Goal: Task Accomplishment & Management: Manage account settings

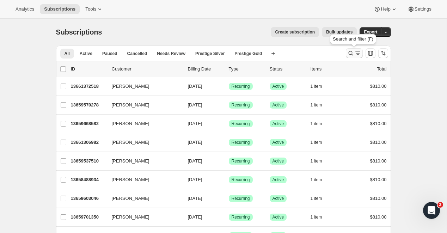
click at [357, 53] on icon "Search and filter results" at bounding box center [357, 53] width 7 height 7
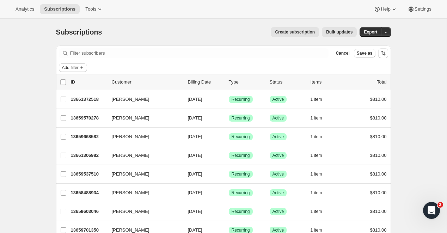
click at [74, 68] on span "Add filter" at bounding box center [70, 68] width 17 height 6
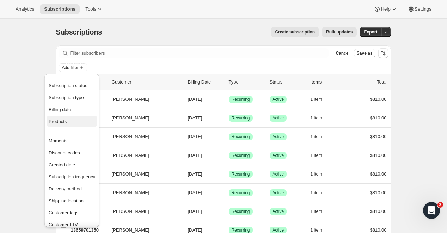
click at [68, 124] on span "Products" at bounding box center [72, 121] width 47 height 7
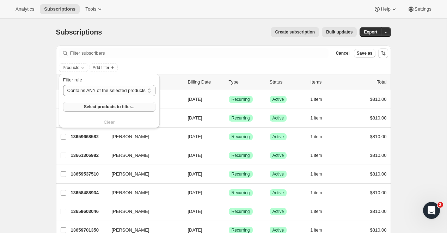
click at [115, 104] on span "Select products to filter..." at bounding box center [109, 107] width 50 height 6
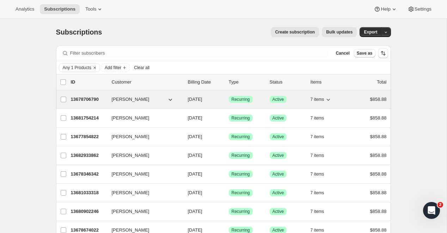
click at [83, 100] on p "13678706790" at bounding box center [88, 99] width 35 height 7
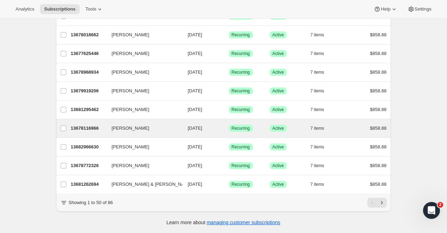
scroll to position [817, 0]
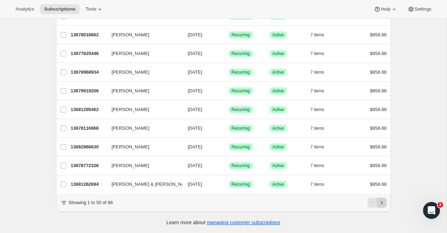
click at [384, 204] on icon "Next" at bounding box center [381, 202] width 7 height 7
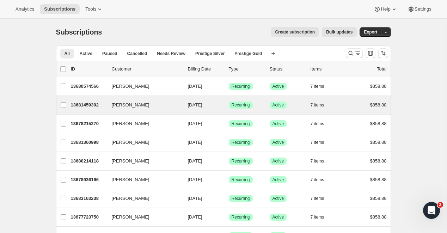
scroll to position [0, 0]
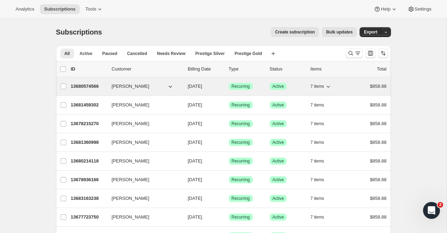
click at [82, 85] on p "13680574566" at bounding box center [88, 86] width 35 height 7
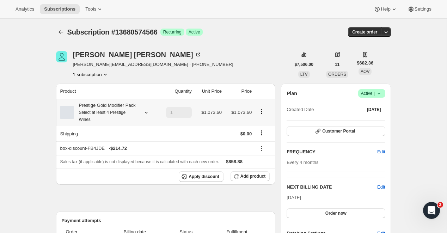
click at [262, 115] on icon "Product actions" at bounding box center [261, 111] width 7 height 7
click at [260, 129] on span "Edit box" at bounding box center [261, 129] width 17 height 5
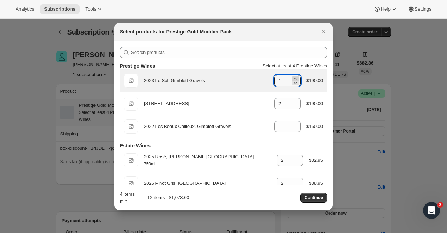
click at [295, 78] on icon ":rrp:" at bounding box center [294, 79] width 3 height 2
click at [295, 80] on icon ":rrp:" at bounding box center [295, 82] width 7 height 7
type input "1"
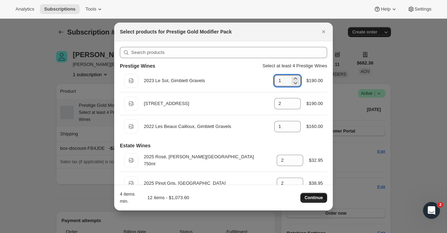
click at [313, 199] on span "Continue" at bounding box center [313, 198] width 18 height 6
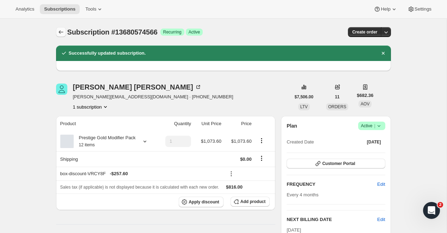
click at [60, 29] on icon "Subscriptions" at bounding box center [60, 32] width 7 height 7
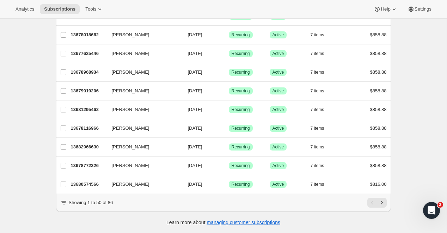
scroll to position [817, 0]
click at [382, 203] on icon "Next" at bounding box center [381, 202] width 7 height 7
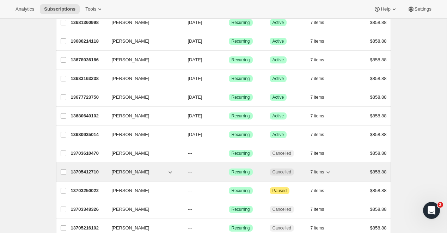
scroll to position [117, 0]
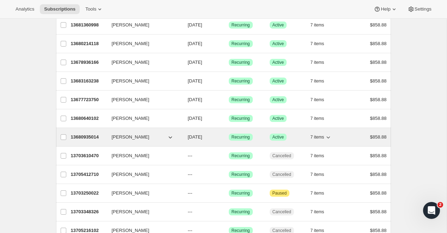
click at [90, 136] on p "13680935014" at bounding box center [88, 137] width 35 height 7
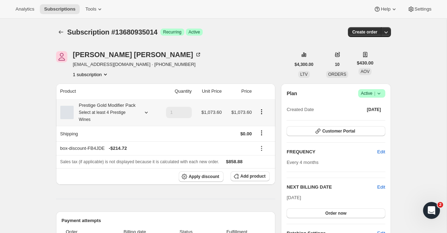
click at [261, 112] on icon "Product actions" at bounding box center [261, 111] width 1 height 1
click at [259, 129] on span "Edit box" at bounding box center [261, 129] width 17 height 5
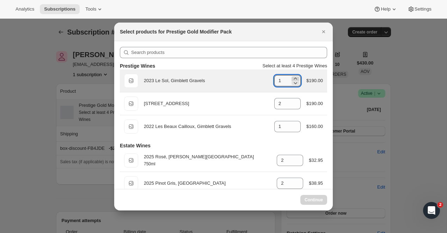
click at [296, 77] on icon ":r1ef:" at bounding box center [295, 78] width 7 height 7
click at [296, 82] on icon ":r1ef:" at bounding box center [296, 83] width 4 height 2
click at [294, 76] on icon ":r1ef:" at bounding box center [295, 78] width 7 height 7
type input "1"
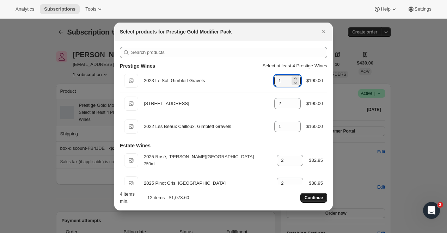
click at [314, 197] on span "Continue" at bounding box center [313, 198] width 18 height 6
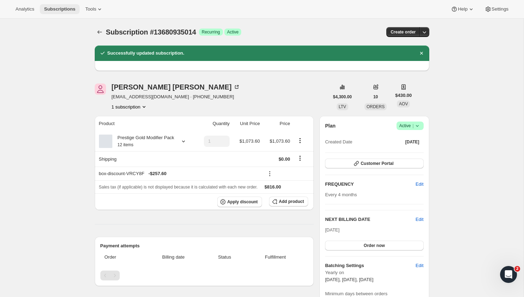
click at [57, 8] on span "Subscriptions" at bounding box center [59, 9] width 31 height 6
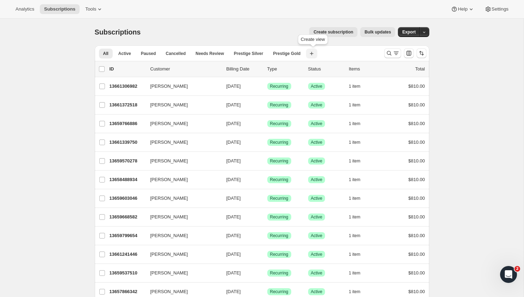
click at [314, 53] on icon "button" at bounding box center [312, 54] width 4 height 4
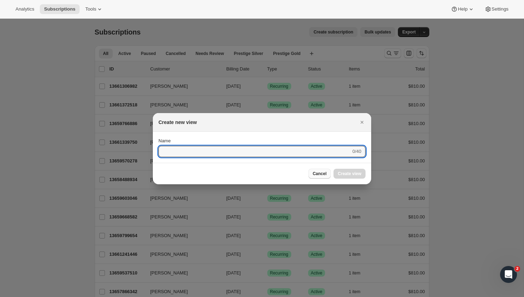
click at [322, 173] on span "Cancel" at bounding box center [320, 174] width 14 height 6
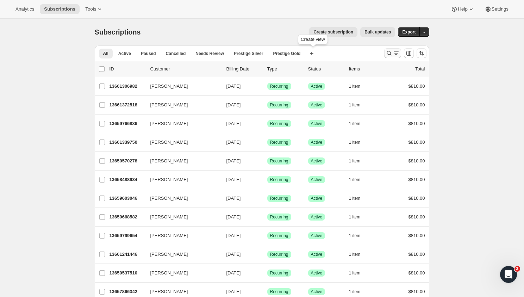
click at [389, 50] on button "Search and filter results" at bounding box center [392, 53] width 17 height 10
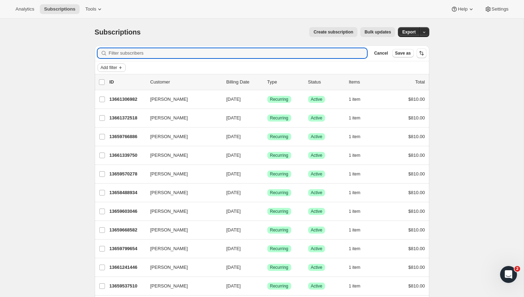
click at [107, 69] on span "Add filter" at bounding box center [109, 68] width 17 height 6
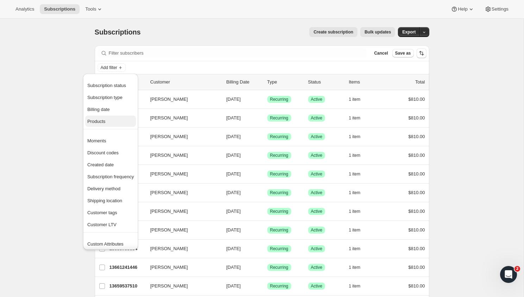
click at [101, 120] on span "Products" at bounding box center [96, 121] width 18 height 5
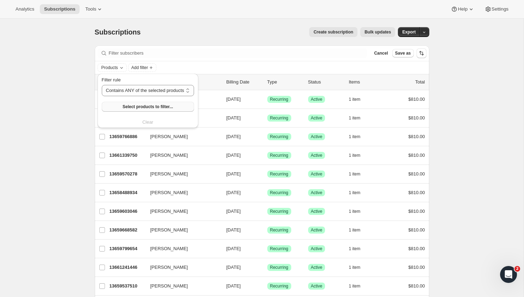
click at [143, 107] on span "Select products to filter..." at bounding box center [148, 107] width 50 height 6
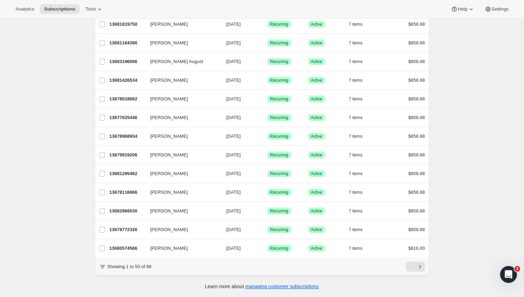
scroll to position [766, 0]
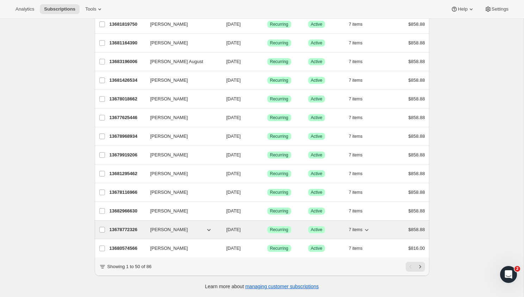
click at [115, 229] on p "13678772326" at bounding box center [127, 229] width 35 height 7
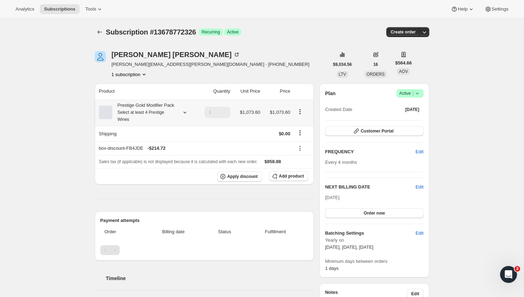
click at [301, 115] on icon "Product actions" at bounding box center [300, 111] width 7 height 7
click at [298, 127] on span "Edit box" at bounding box center [300, 129] width 17 height 7
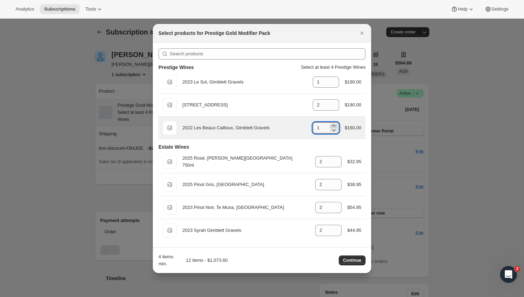
click at [333, 126] on icon ":r21k:" at bounding box center [333, 125] width 7 height 7
click at [333, 129] on icon ":r21k:" at bounding box center [333, 129] width 7 height 7
type input "1"
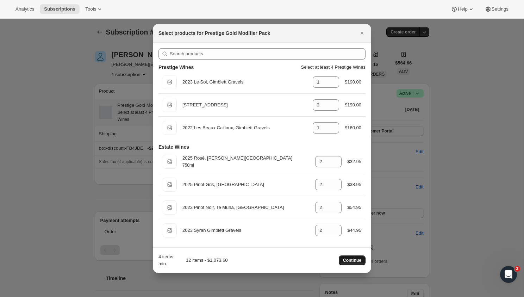
click at [350, 233] on span "Continue" at bounding box center [352, 261] width 18 height 6
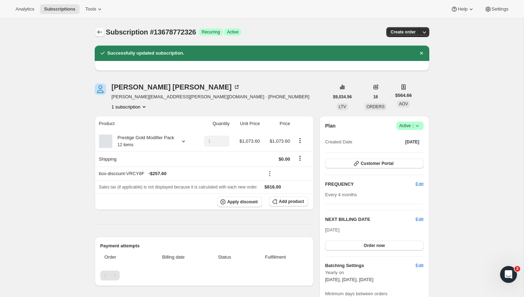
click at [100, 33] on icon "Subscriptions" at bounding box center [99, 32] width 7 height 7
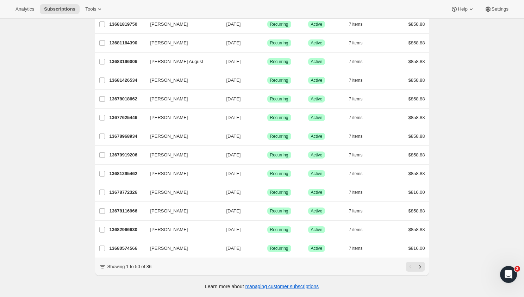
scroll to position [753, 0]
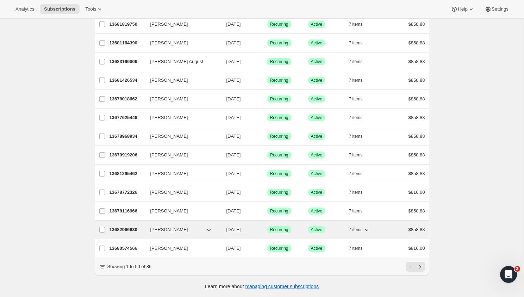
click at [128, 231] on p "13682966630" at bounding box center [127, 229] width 35 height 7
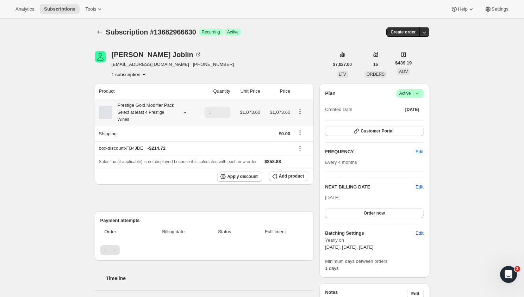
click at [300, 115] on icon "Product actions" at bounding box center [300, 111] width 7 height 7
click at [302, 127] on span "Edit box" at bounding box center [300, 129] width 17 height 7
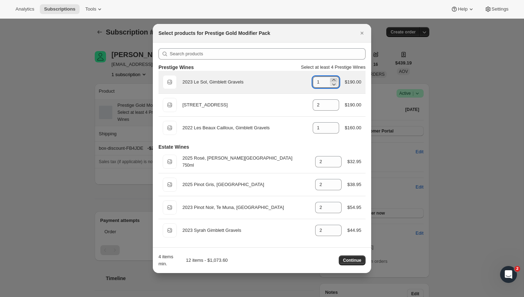
click at [333, 78] on icon ":r2ka:" at bounding box center [333, 79] width 7 height 7
click at [334, 84] on icon ":r2ka:" at bounding box center [333, 84] width 7 height 7
type input "1"
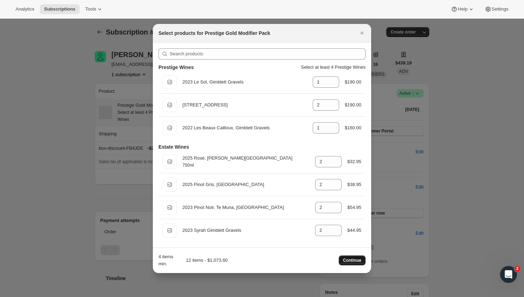
click at [348, 233] on span "Continue" at bounding box center [352, 261] width 18 height 6
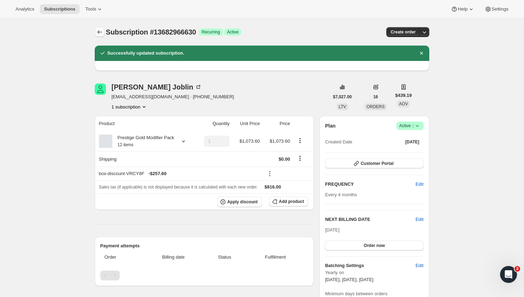
click at [101, 30] on icon "Subscriptions" at bounding box center [99, 32] width 7 height 7
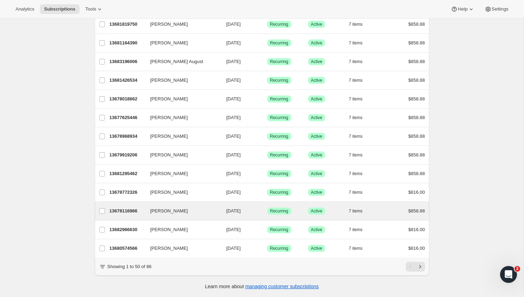
scroll to position [753, 0]
click at [130, 210] on p "13678116966" at bounding box center [127, 211] width 35 height 7
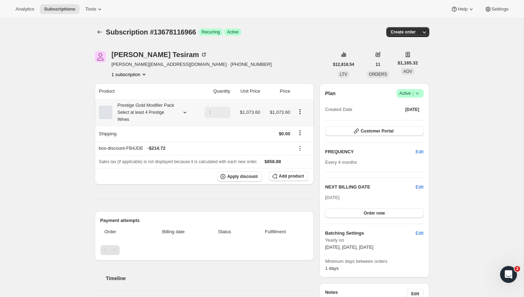
click at [302, 115] on icon "Product actions" at bounding box center [300, 111] width 7 height 7
click at [301, 127] on span "Edit box" at bounding box center [300, 129] width 17 height 5
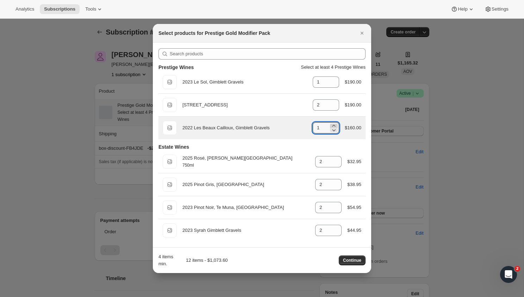
click at [333, 124] on icon ":r370:" at bounding box center [333, 125] width 7 height 7
click at [333, 130] on icon ":r370:" at bounding box center [333, 129] width 7 height 7
type input "1"
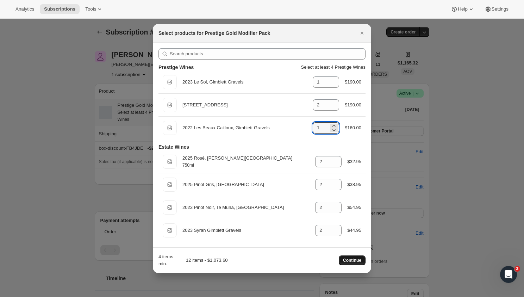
click at [352, 233] on span "Continue" at bounding box center [352, 261] width 18 height 6
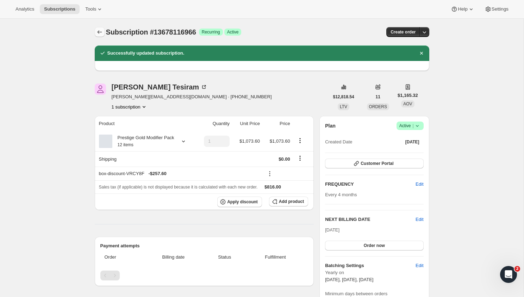
click at [97, 31] on icon "Subscriptions" at bounding box center [99, 32] width 7 height 7
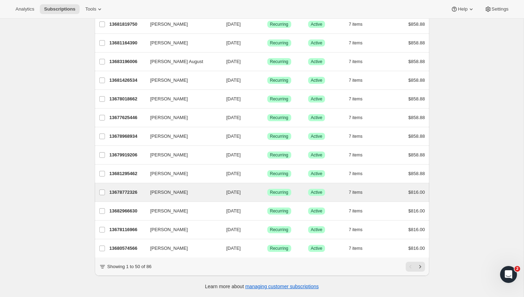
scroll to position [753, 0]
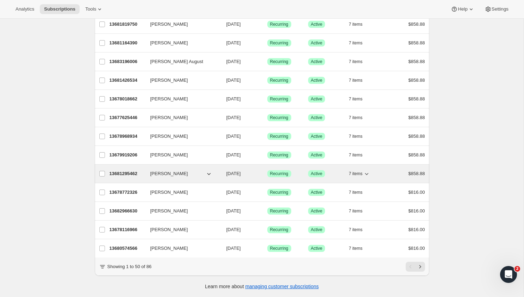
click at [123, 172] on p "13681295462" at bounding box center [127, 173] width 35 height 7
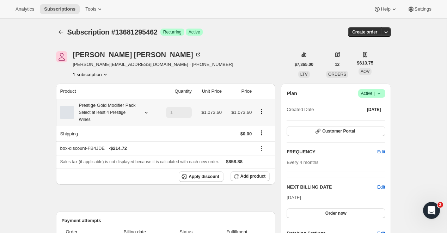
click at [262, 115] on icon "Product actions" at bounding box center [261, 111] width 7 height 7
click at [265, 128] on span "Edit box" at bounding box center [261, 129] width 17 height 5
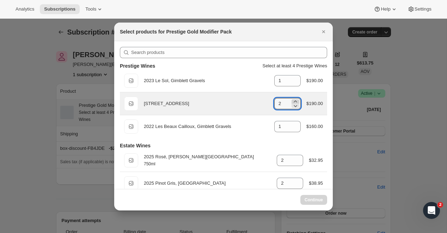
click at [296, 99] on icon ":r3pl:" at bounding box center [295, 101] width 7 height 7
click at [296, 105] on icon ":r3pl:" at bounding box center [295, 105] width 7 height 7
type input "2"
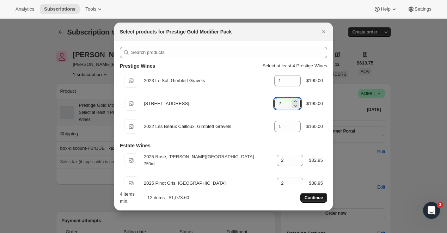
click at [309, 195] on span "Continue" at bounding box center [313, 198] width 18 height 6
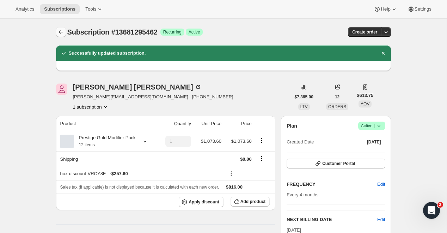
click at [64, 32] on button "Subscriptions" at bounding box center [61, 32] width 10 height 10
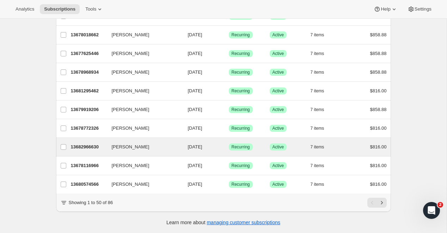
scroll to position [817, 0]
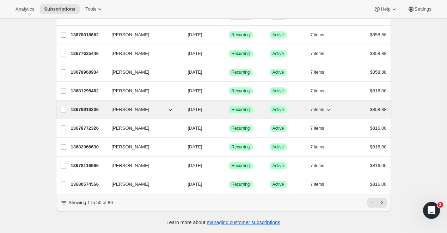
click at [78, 109] on p "13679919206" at bounding box center [88, 109] width 35 height 7
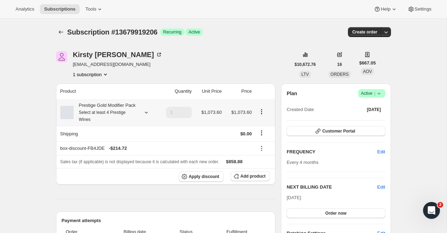
click at [263, 115] on icon "Product actions" at bounding box center [261, 111] width 7 height 7
click at [267, 128] on span "Edit box" at bounding box center [261, 129] width 17 height 5
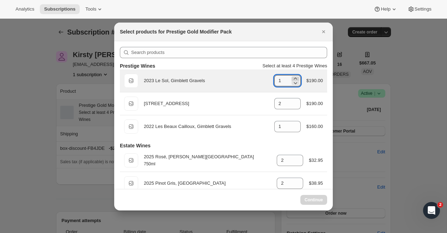
click at [295, 78] on icon ":r4cd:" at bounding box center [295, 78] width 7 height 7
click at [295, 81] on icon ":r4cd:" at bounding box center [295, 82] width 7 height 7
click at [294, 83] on icon ":r4cd:" at bounding box center [295, 82] width 7 height 7
click at [295, 77] on icon ":r4cd:" at bounding box center [295, 78] width 7 height 7
type input "1"
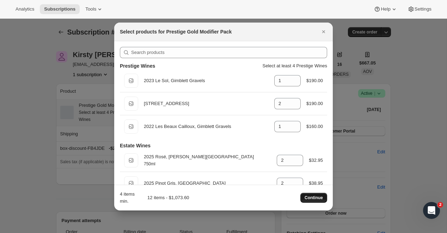
click at [316, 196] on span "Continue" at bounding box center [313, 198] width 18 height 6
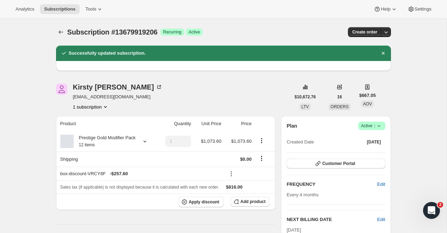
click at [61, 31] on icon "Subscriptions" at bounding box center [60, 32] width 7 height 7
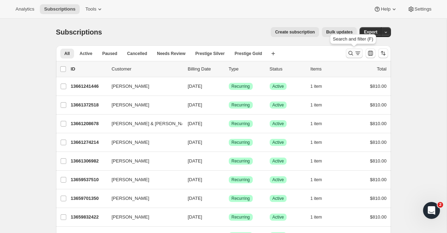
click at [354, 55] on icon "Search and filter results" at bounding box center [357, 53] width 7 height 7
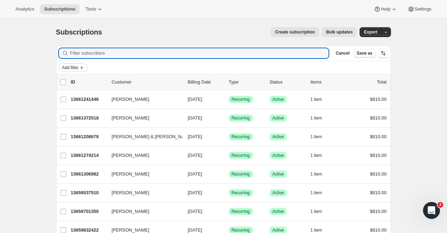
click at [72, 68] on span "Add filter" at bounding box center [70, 68] width 17 height 6
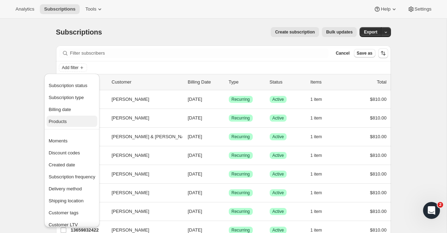
click at [65, 123] on span "Products" at bounding box center [58, 121] width 18 height 5
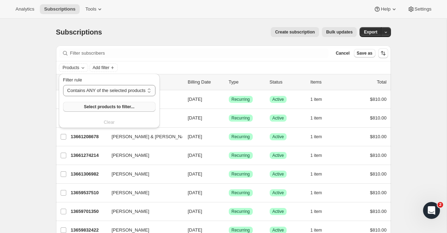
click at [106, 109] on span "Select products to filter..." at bounding box center [109, 107] width 50 height 6
click at [216, 22] on div "Subscriptions. This page is ready Subscriptions Create subscription Bulk update…" at bounding box center [223, 32] width 335 height 27
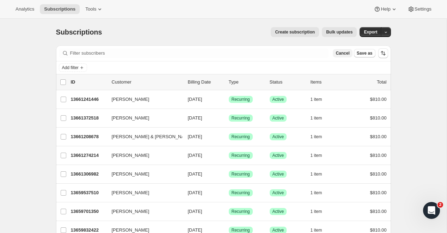
click at [343, 52] on span "Cancel" at bounding box center [342, 53] width 14 height 6
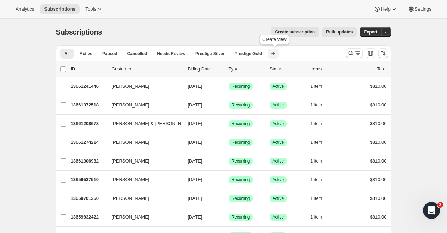
click at [274, 56] on icon "button" at bounding box center [273, 53] width 7 height 7
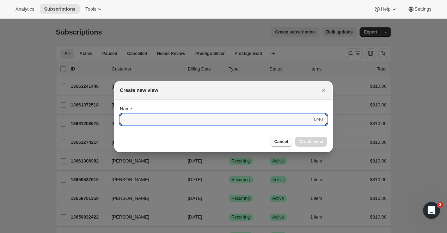
click at [276, 138] on button "Cancel" at bounding box center [281, 142] width 22 height 10
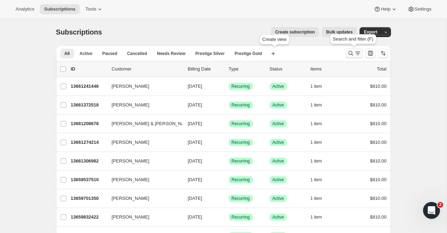
click at [353, 51] on icon "Search and filter results" at bounding box center [350, 53] width 7 height 7
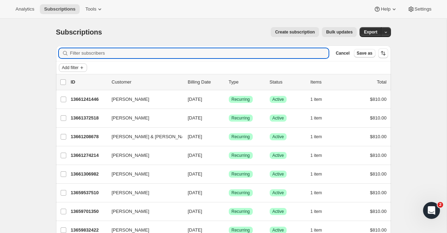
click at [73, 64] on button "Add filter" at bounding box center [73, 67] width 28 height 8
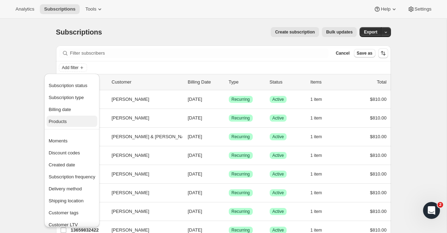
click at [57, 119] on span "Products" at bounding box center [58, 121] width 18 height 5
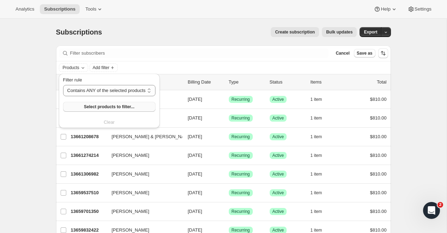
click at [104, 108] on span "Select products to filter..." at bounding box center [109, 107] width 50 height 6
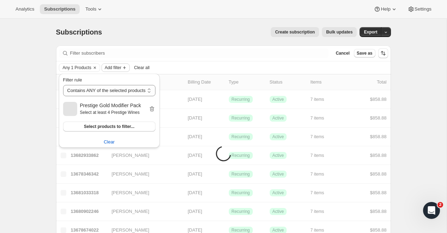
click at [116, 67] on span "Add filter" at bounding box center [113, 68] width 17 height 6
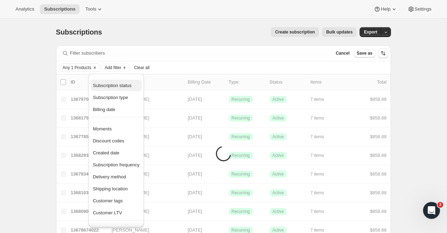
click at [117, 87] on span "Subscription status" at bounding box center [112, 85] width 39 height 5
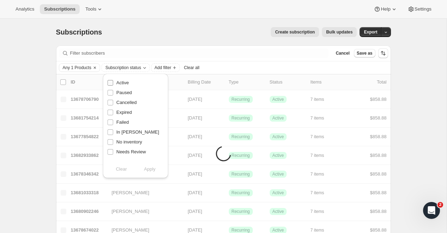
click at [112, 81] on input "Active" at bounding box center [110, 83] width 6 height 6
checkbox input "true"
click at [110, 92] on input "Paused" at bounding box center [110, 93] width 6 height 6
checkbox input "true"
click at [151, 169] on span "Apply" at bounding box center [150, 169] width 12 height 7
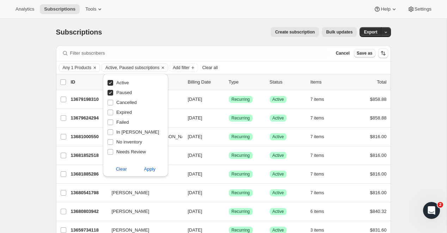
click at [364, 55] on span "Save as" at bounding box center [365, 53] width 16 height 6
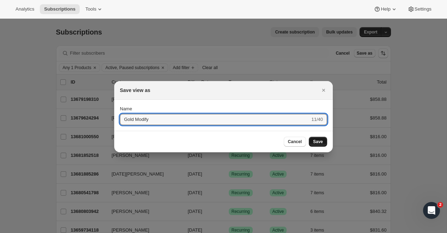
type input "Gold Modify"
click at [319, 140] on span "Save" at bounding box center [318, 142] width 10 height 6
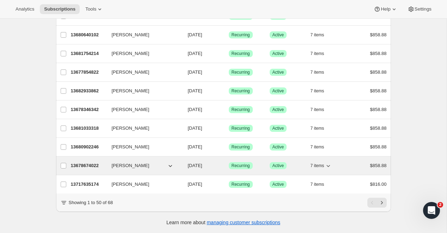
scroll to position [817, 0]
click at [79, 166] on p "13678674022" at bounding box center [88, 165] width 35 height 7
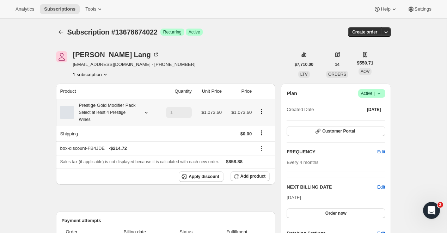
click at [260, 115] on icon "Product actions" at bounding box center [261, 111] width 7 height 7
click at [263, 132] on span "Edit box" at bounding box center [261, 129] width 17 height 5
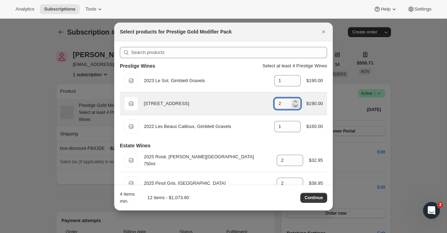
click at [297, 105] on icon ":r51g:" at bounding box center [295, 105] width 7 height 7
click at [295, 100] on icon ":r51g:" at bounding box center [295, 101] width 7 height 7
type input "2"
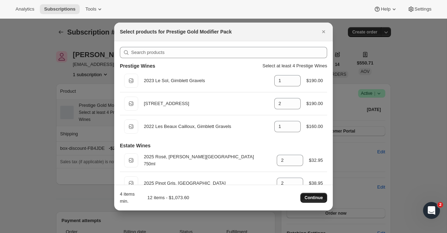
click at [313, 198] on span "Continue" at bounding box center [313, 198] width 18 height 6
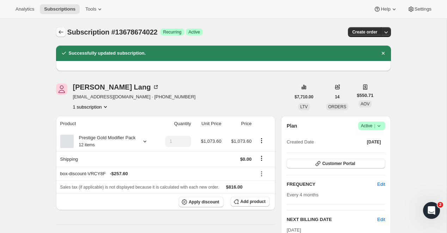
click at [62, 32] on icon "Subscriptions" at bounding box center [60, 32] width 7 height 7
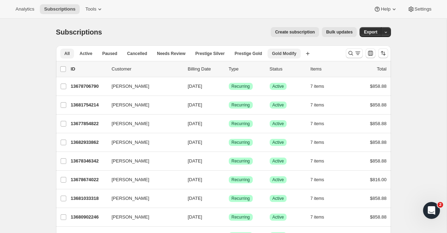
click at [293, 54] on span "Gold Modify" at bounding box center [284, 54] width 24 height 6
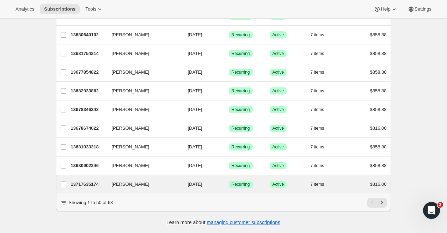
scroll to position [817, 0]
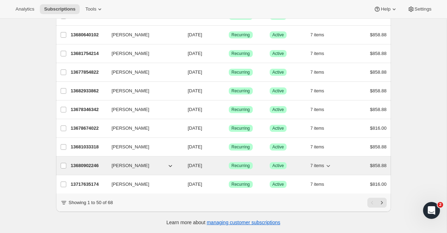
click at [82, 168] on p "13680902246" at bounding box center [88, 165] width 35 height 7
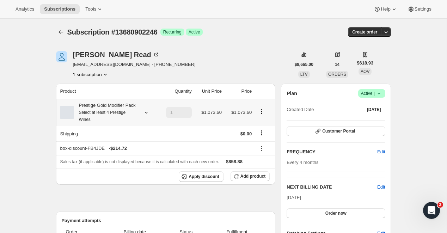
click at [261, 115] on icon "Product actions" at bounding box center [261, 111] width 7 height 7
click at [262, 126] on span "Edit box" at bounding box center [261, 129] width 17 height 7
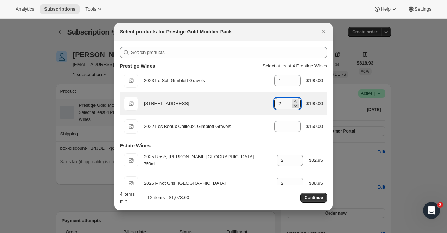
click at [296, 106] on icon ":r5kd:" at bounding box center [295, 105] width 7 height 7
click at [295, 100] on icon ":r5kd:" at bounding box center [295, 101] width 7 height 7
type input "2"
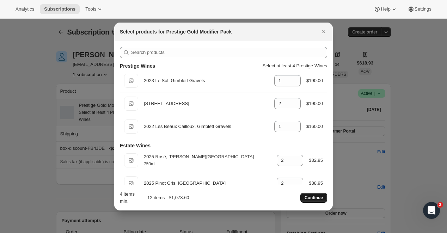
click at [313, 199] on span "Continue" at bounding box center [313, 198] width 18 height 6
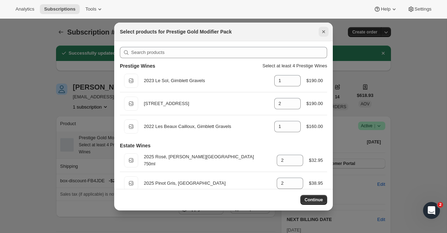
click at [321, 32] on icon "Close" at bounding box center [323, 31] width 7 height 7
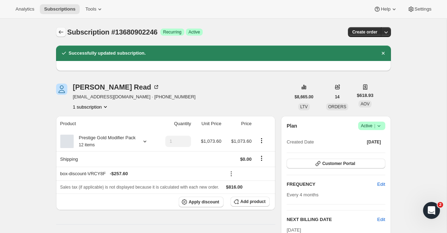
click at [61, 32] on icon "Subscriptions" at bounding box center [60, 32] width 7 height 7
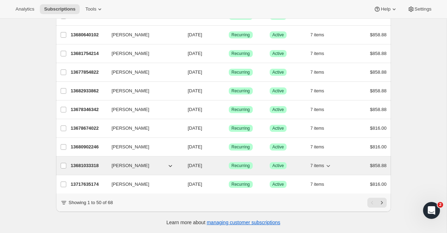
scroll to position [817, 0]
click at [87, 167] on p "13681033318" at bounding box center [88, 165] width 35 height 7
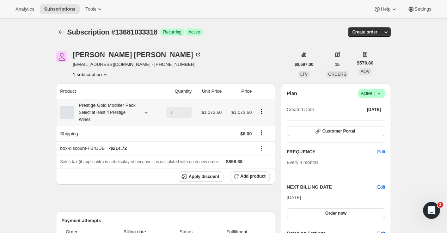
click at [262, 115] on icon "Product actions" at bounding box center [261, 111] width 7 height 7
click at [260, 129] on span "Edit box" at bounding box center [261, 129] width 17 height 5
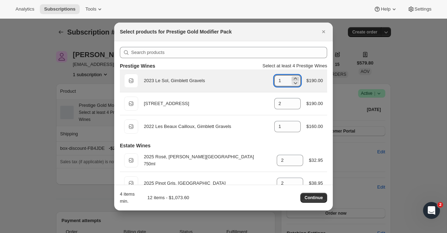
click at [294, 76] on icon ":r67e:" at bounding box center [295, 78] width 7 height 7
click at [294, 82] on icon ":r67e:" at bounding box center [295, 82] width 7 height 7
type input "1"
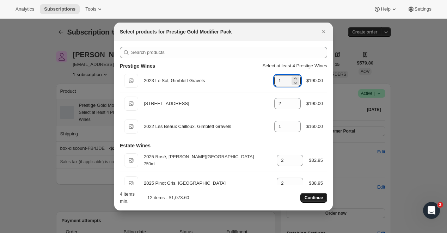
click at [314, 196] on span "Continue" at bounding box center [313, 198] width 18 height 6
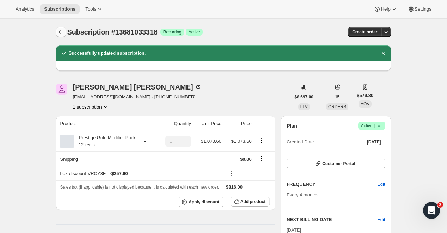
click at [61, 32] on icon "Subscriptions" at bounding box center [60, 32] width 7 height 7
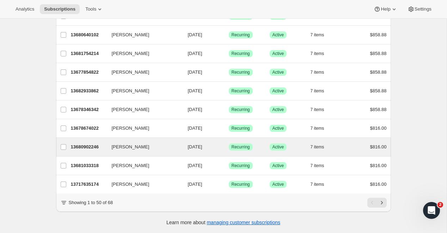
scroll to position [817, 0]
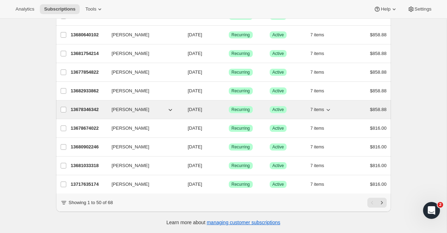
click at [83, 108] on p "13678346342" at bounding box center [88, 109] width 35 height 7
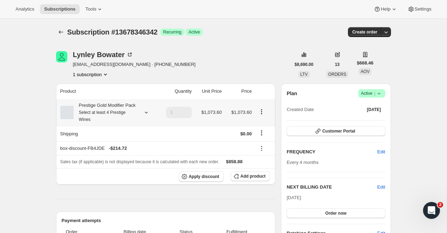
click at [263, 115] on icon "Product actions" at bounding box center [261, 111] width 7 height 7
click at [261, 128] on span "Edit box" at bounding box center [261, 129] width 17 height 5
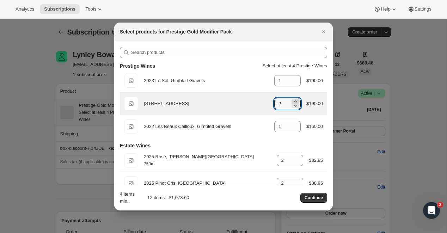
click at [295, 101] on icon ":r6qc:" at bounding box center [294, 101] width 3 height 2
click at [294, 105] on icon ":r6qc:" at bounding box center [295, 105] width 7 height 7
type input "2"
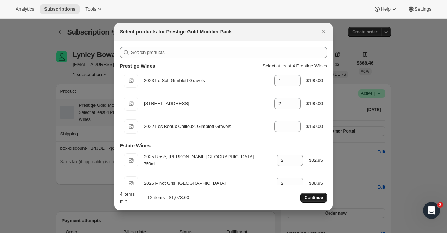
click at [316, 198] on span "Continue" at bounding box center [313, 198] width 18 height 6
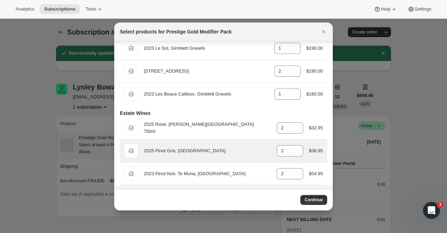
scroll to position [-4, 0]
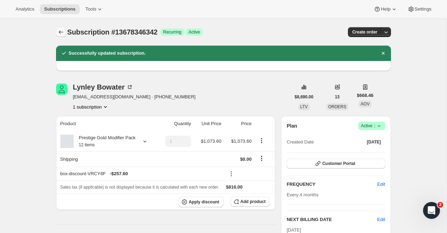
click at [61, 32] on icon "Subscriptions" at bounding box center [60, 32] width 7 height 7
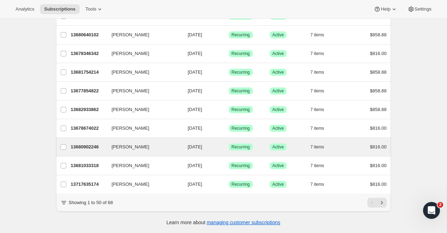
scroll to position [817, 0]
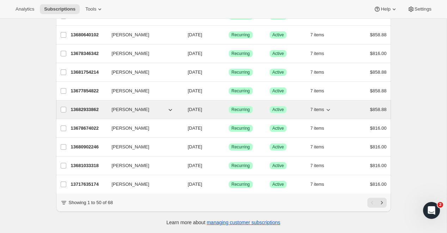
click at [133, 107] on span "[PERSON_NAME]" at bounding box center [131, 109] width 38 height 7
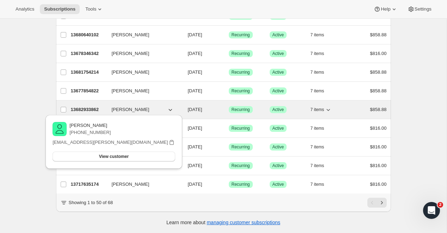
click at [93, 109] on p "13682933862" at bounding box center [88, 109] width 35 height 7
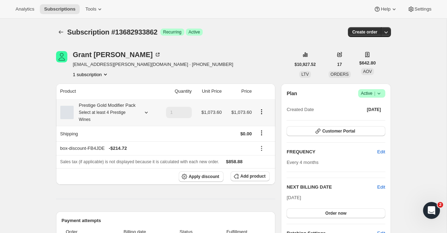
click at [264, 115] on icon "Product actions" at bounding box center [261, 111] width 7 height 7
click at [258, 127] on span "Edit box" at bounding box center [261, 129] width 17 height 5
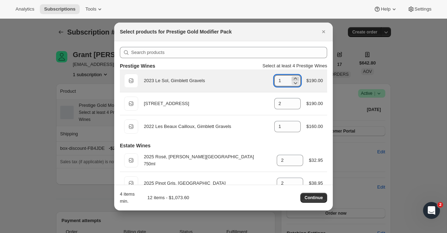
click at [295, 78] on icon ":r7dd:" at bounding box center [295, 78] width 7 height 7
click at [294, 83] on icon ":r7dd:" at bounding box center [295, 82] width 7 height 7
type input "1"
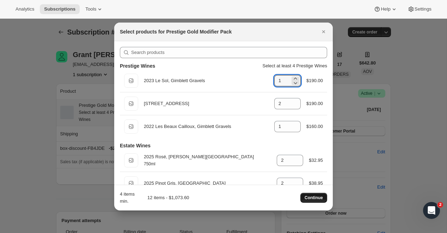
click at [315, 198] on span "Continue" at bounding box center [313, 198] width 18 height 6
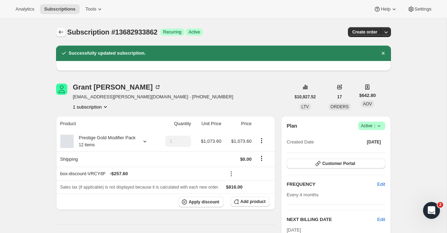
click at [61, 32] on icon "Subscriptions" at bounding box center [60, 32] width 7 height 7
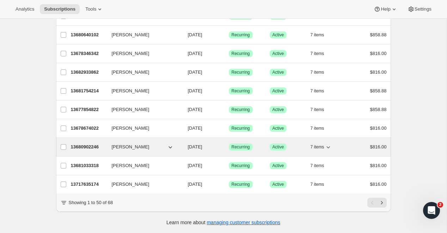
scroll to position [817, 0]
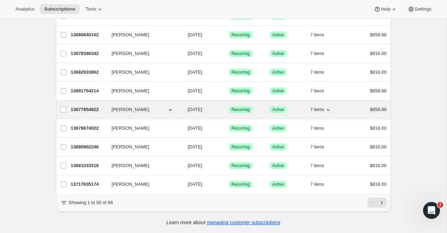
click at [83, 107] on p "13677854822" at bounding box center [88, 109] width 35 height 7
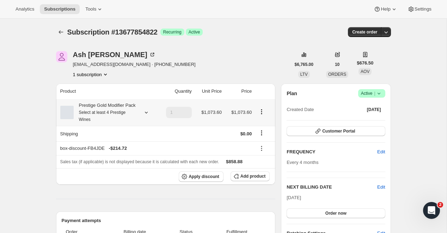
click at [263, 115] on icon "Product actions" at bounding box center [261, 111] width 7 height 7
click at [264, 128] on span "Edit box" at bounding box center [261, 129] width 17 height 5
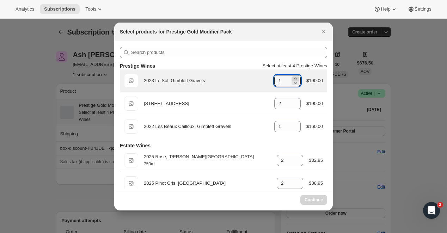
click at [295, 77] on icon ":r80g:" at bounding box center [295, 78] width 7 height 7
click at [295, 84] on icon ":r80g:" at bounding box center [295, 82] width 7 height 7
type input "1"
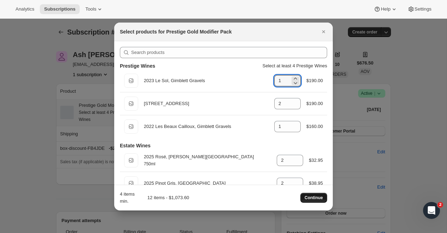
click at [314, 196] on span "Continue" at bounding box center [313, 198] width 18 height 6
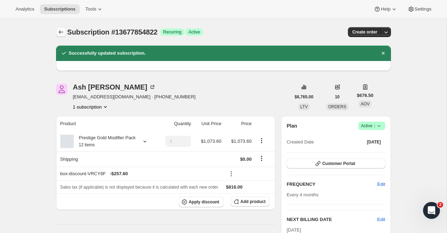
click at [59, 31] on icon "Subscriptions" at bounding box center [60, 32] width 7 height 7
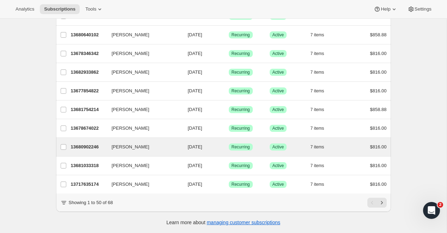
scroll to position [817, 0]
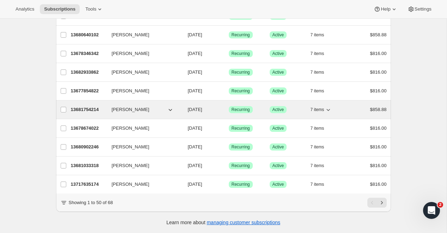
click at [85, 110] on p "13681754214" at bounding box center [88, 109] width 35 height 7
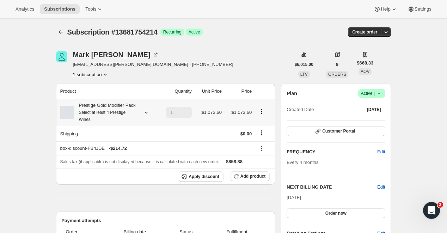
click at [258, 115] on icon "Product actions" at bounding box center [261, 111] width 7 height 7
click at [264, 126] on button "Edit box" at bounding box center [261, 129] width 21 height 11
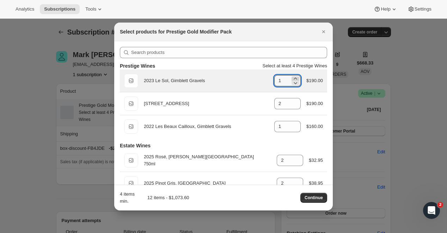
click at [294, 77] on icon ":r8jg:" at bounding box center [295, 78] width 7 height 7
click at [294, 82] on icon ":r8jg:" at bounding box center [295, 82] width 7 height 7
type input "1"
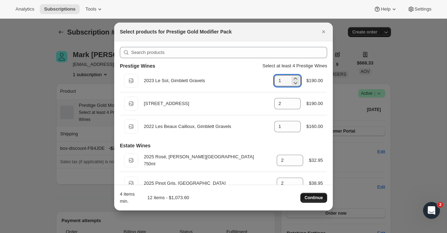
click at [318, 199] on span "Continue" at bounding box center [313, 198] width 18 height 6
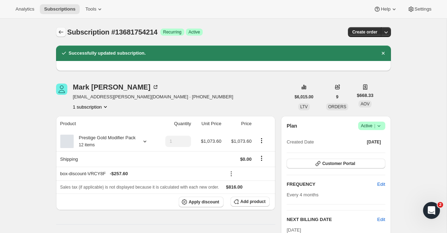
click at [63, 30] on icon "Subscriptions" at bounding box center [60, 32] width 7 height 7
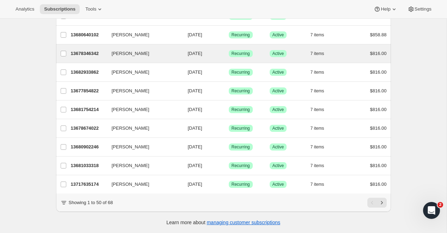
scroll to position [811, 0]
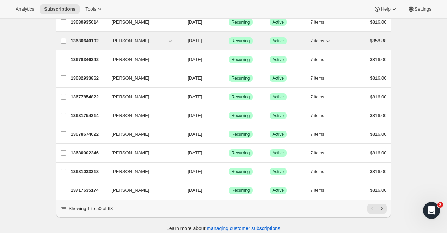
click at [93, 41] on p "13680640102" at bounding box center [88, 40] width 35 height 7
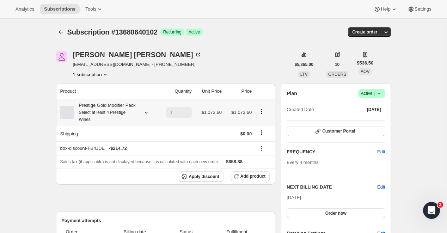
click at [261, 115] on icon "Product actions" at bounding box center [261, 111] width 7 height 7
click at [262, 126] on button "Edit box" at bounding box center [261, 129] width 21 height 11
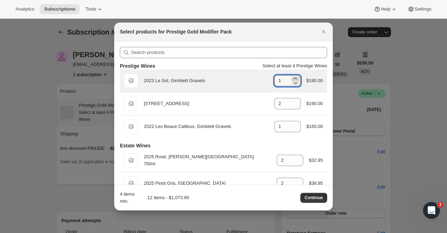
click at [295, 77] on icon ":r96c:" at bounding box center [295, 78] width 7 height 7
click at [295, 81] on icon ":r96c:" at bounding box center [295, 82] width 7 height 7
type input "1"
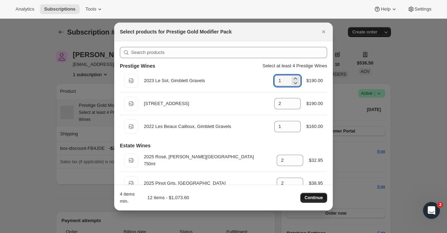
click at [318, 198] on span "Continue" at bounding box center [313, 198] width 18 height 6
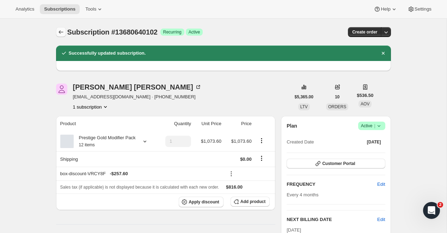
click at [58, 33] on icon "Subscriptions" at bounding box center [60, 32] width 7 height 7
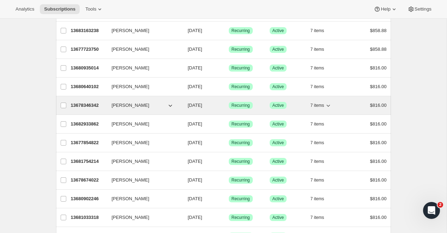
scroll to position [745, 0]
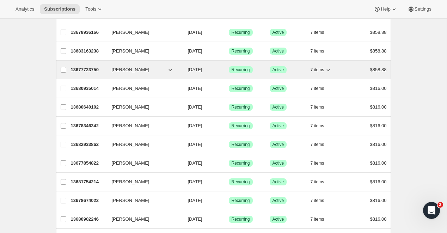
click at [87, 70] on p "13677723750" at bounding box center [88, 69] width 35 height 7
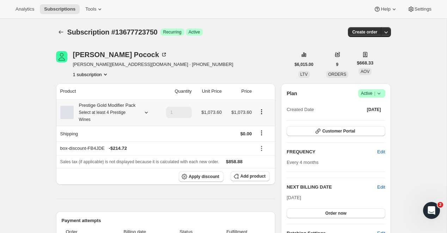
click at [261, 115] on icon "Product actions" at bounding box center [261, 111] width 7 height 7
click at [260, 129] on span "Edit box" at bounding box center [261, 129] width 17 height 5
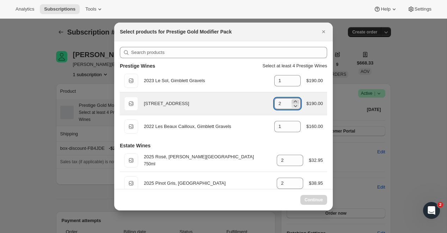
click at [295, 100] on icon ":r9ph:" at bounding box center [295, 101] width 7 height 7
click at [295, 105] on icon ":r9ph:" at bounding box center [295, 105] width 7 height 7
type input "2"
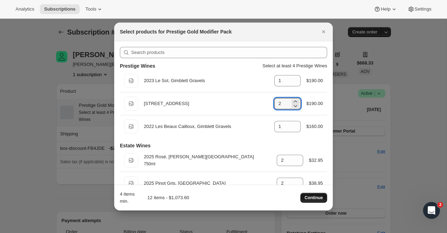
click at [311, 197] on span "Continue" at bounding box center [313, 198] width 18 height 6
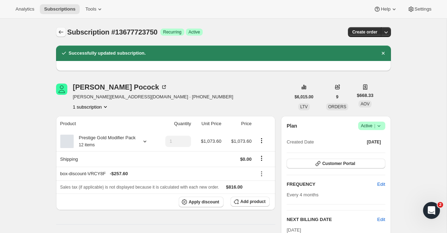
click at [63, 29] on button "Subscriptions" at bounding box center [61, 32] width 10 height 10
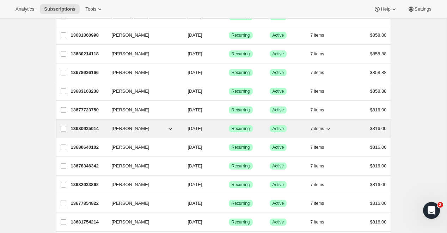
scroll to position [696, 0]
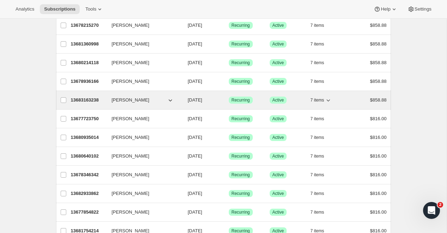
click at [92, 98] on p "13683163238" at bounding box center [88, 100] width 35 height 7
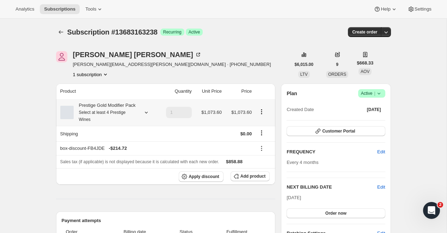
click at [260, 115] on icon "Product actions" at bounding box center [261, 111] width 7 height 7
click at [264, 129] on span "Edit box" at bounding box center [261, 129] width 17 height 5
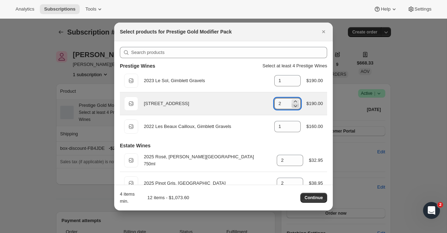
click at [296, 106] on icon ":racg:" at bounding box center [295, 105] width 7 height 7
click at [296, 100] on icon ":racg:" at bounding box center [295, 101] width 7 height 7
type input "2"
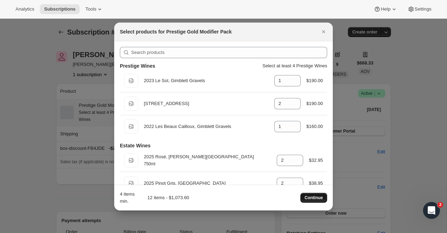
click at [311, 198] on span "Continue" at bounding box center [313, 198] width 18 height 6
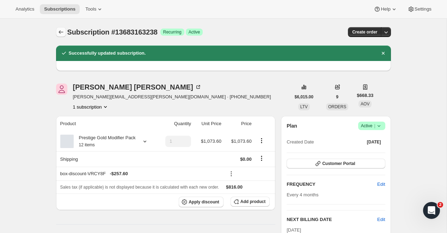
click at [61, 34] on icon "Subscriptions" at bounding box center [60, 32] width 7 height 7
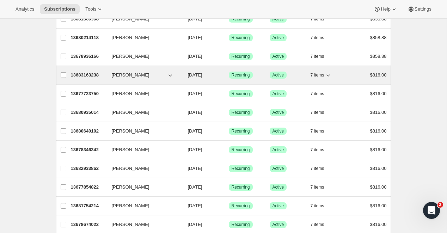
scroll to position [715, 0]
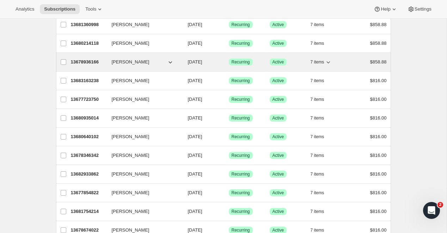
click at [90, 60] on p "13678936166" at bounding box center [88, 61] width 35 height 7
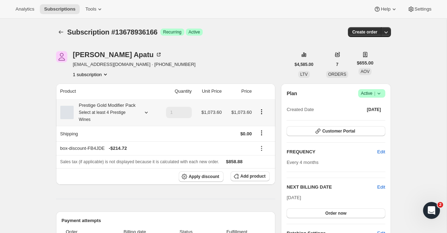
click at [260, 115] on icon "Product actions" at bounding box center [261, 111] width 7 height 7
click at [259, 127] on span "Edit box" at bounding box center [261, 129] width 17 height 7
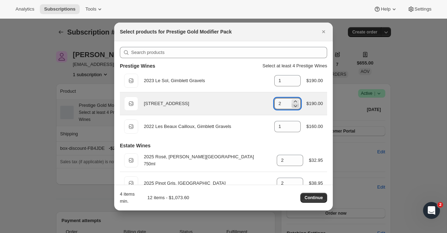
click at [295, 105] on icon ":rave:" at bounding box center [295, 105] width 7 height 7
click at [295, 100] on icon ":rave:" at bounding box center [295, 101] width 7 height 7
type input "2"
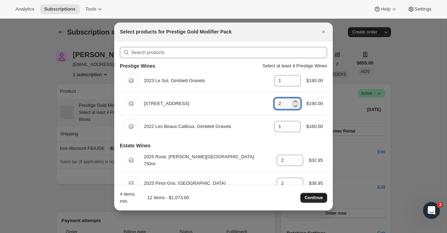
click at [310, 196] on span "Continue" at bounding box center [313, 198] width 18 height 6
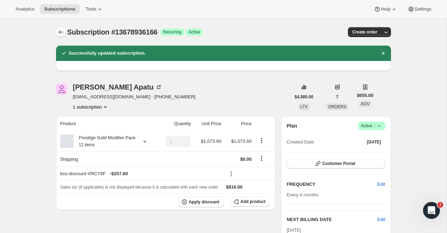
click at [60, 35] on icon "Subscriptions" at bounding box center [60, 32] width 7 height 7
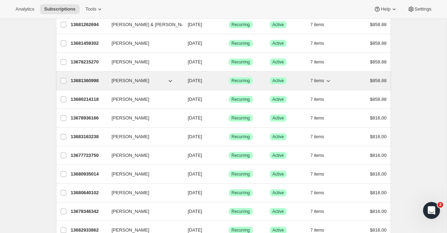
scroll to position [653, 0]
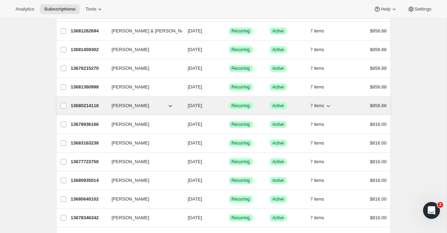
click at [87, 105] on p "13680214118" at bounding box center [88, 105] width 35 height 7
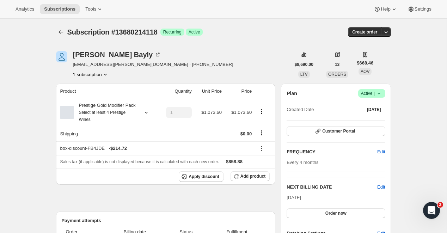
click at [261, 115] on icon "Product actions" at bounding box center [261, 111] width 7 height 7
click at [260, 130] on span "Edit box" at bounding box center [261, 129] width 17 height 5
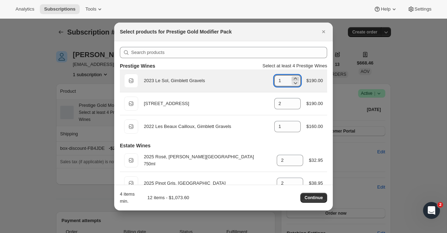
click at [295, 77] on icon ":rbic:" at bounding box center [295, 78] width 7 height 7
click at [295, 82] on icon ":rbic:" at bounding box center [295, 82] width 7 height 7
type input "1"
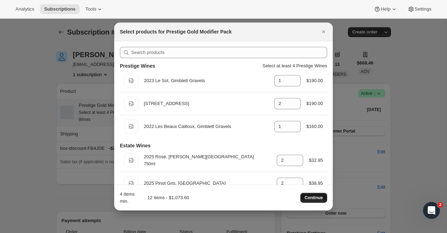
click at [315, 198] on span "Continue" at bounding box center [313, 198] width 18 height 6
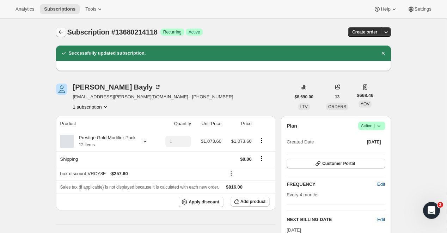
click at [63, 33] on icon "Subscriptions" at bounding box center [60, 32] width 7 height 7
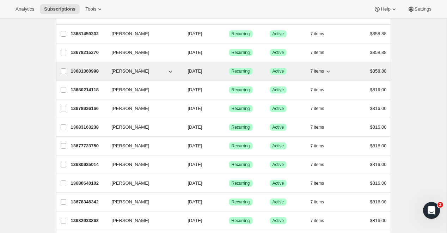
scroll to position [665, 0]
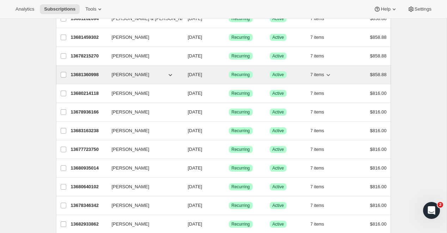
click at [85, 74] on p "13681360998" at bounding box center [88, 74] width 35 height 7
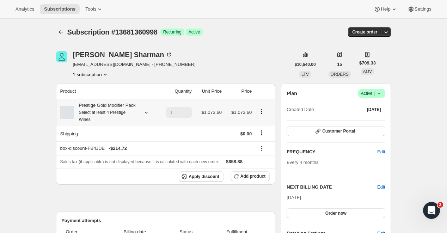
click at [260, 115] on icon "Product actions" at bounding box center [261, 111] width 7 height 7
click at [262, 128] on span "Edit box" at bounding box center [261, 129] width 17 height 5
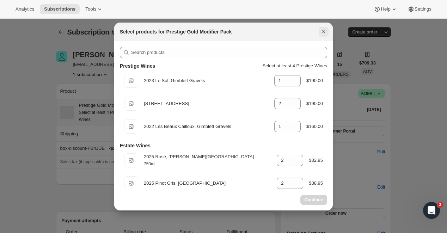
click at [326, 31] on icon "Close" at bounding box center [323, 31] width 7 height 7
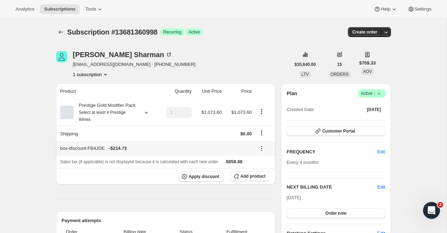
click at [262, 152] on icon at bounding box center [261, 148] width 7 height 7
click at [262, 169] on span "Edit" at bounding box center [259, 170] width 8 height 5
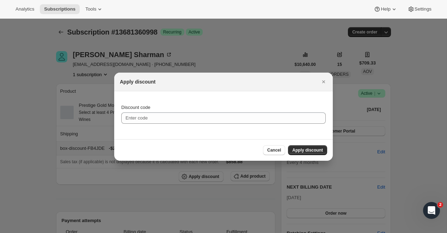
type input "box-discount-FB4JDE"
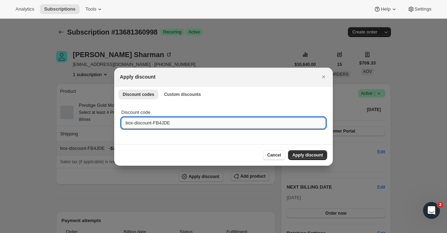
click at [228, 128] on input "box-discount-FB4JDE" at bounding box center [223, 122] width 204 height 11
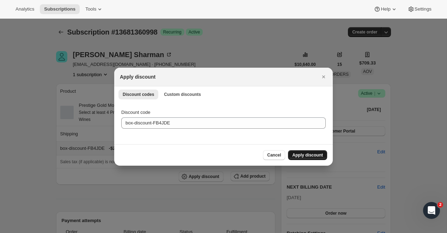
click at [297, 158] on button "Apply discount" at bounding box center [307, 155] width 39 height 10
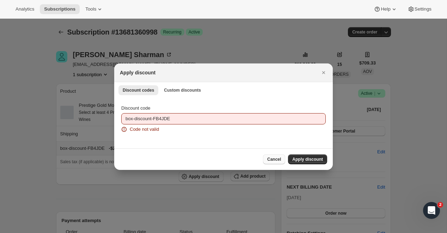
click at [272, 159] on span "Cancel" at bounding box center [274, 159] width 14 height 6
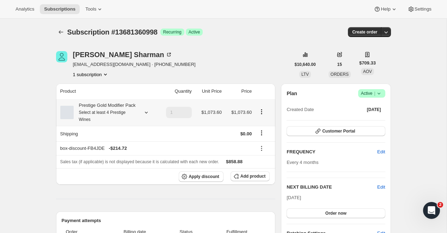
click at [261, 113] on icon "Product actions" at bounding box center [261, 111] width 7 height 7
click at [268, 130] on span "Edit box" at bounding box center [261, 129] width 17 height 5
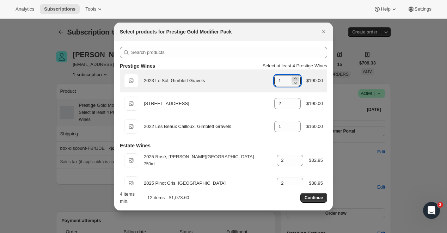
click at [294, 78] on icon ":rc6t:" at bounding box center [294, 79] width 3 height 2
click at [294, 80] on icon ":rc6t:" at bounding box center [295, 82] width 7 height 7
type input "1"
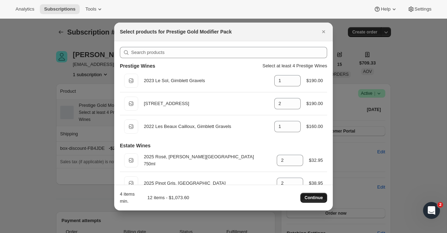
click at [315, 195] on span "Continue" at bounding box center [313, 198] width 18 height 6
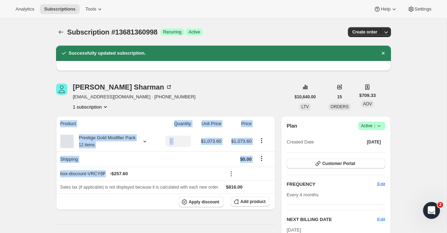
drag, startPoint x: 109, startPoint y: 182, endPoint x: 52, endPoint y: 184, distance: 56.0
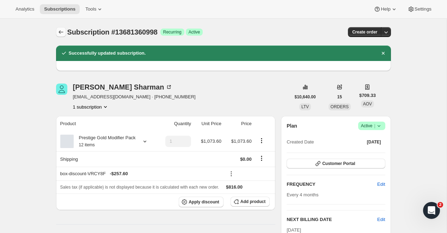
click at [61, 31] on icon "Subscriptions" at bounding box center [60, 32] width 7 height 7
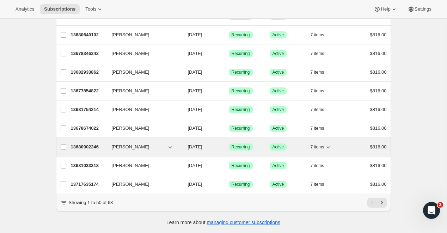
scroll to position [817, 0]
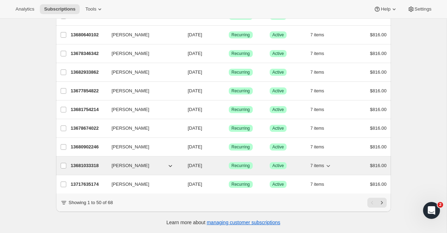
click at [81, 166] on p "13681033318" at bounding box center [88, 165] width 35 height 7
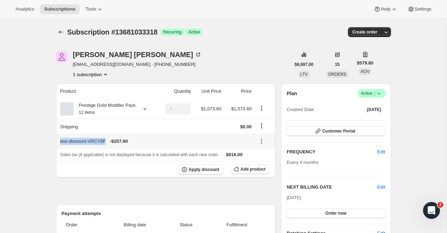
drag, startPoint x: 108, startPoint y: 149, endPoint x: 56, endPoint y: 148, distance: 52.2
click at [56, 148] on th "box-discount-VRCY8F - $257.60" at bounding box center [155, 141] width 198 height 14
copy div "box-discount-VRCY8F"
click at [61, 31] on icon "Subscriptions" at bounding box center [60, 32] width 7 height 7
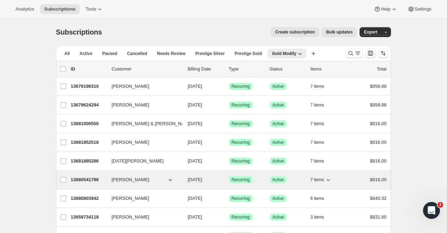
scroll to position [8, 0]
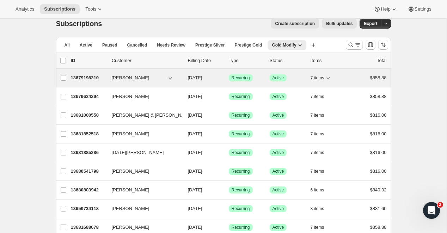
click at [87, 79] on p "13679198310" at bounding box center [88, 77] width 35 height 7
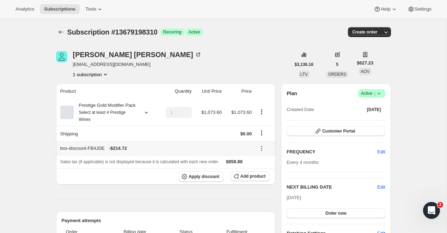
click at [260, 152] on icon at bounding box center [261, 148] width 7 height 7
click at [264, 169] on span "Edit" at bounding box center [263, 170] width 17 height 7
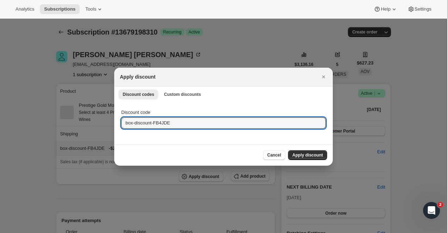
drag, startPoint x: 178, startPoint y: 122, endPoint x: 105, endPoint y: 120, distance: 73.3
paste input "VRCY8F"
type input "box-discount-VRCY8F"
click at [316, 155] on span "Apply discount" at bounding box center [307, 155] width 31 height 6
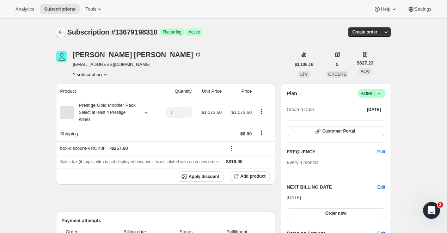
click at [62, 33] on icon "Subscriptions" at bounding box center [60, 32] width 7 height 7
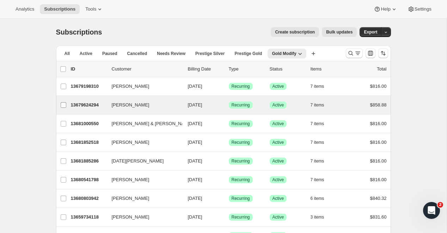
click at [64, 104] on input "[PERSON_NAME]" at bounding box center [64, 105] width 6 height 6
checkbox input "true"
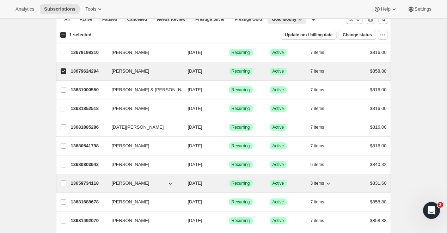
scroll to position [47, 0]
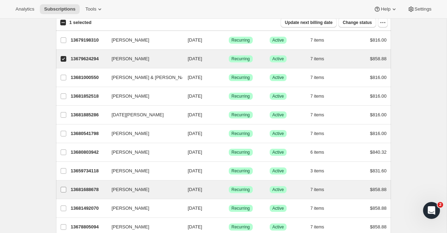
click at [62, 190] on input "[PERSON_NAME]" at bounding box center [64, 190] width 6 height 6
checkbox input "true"
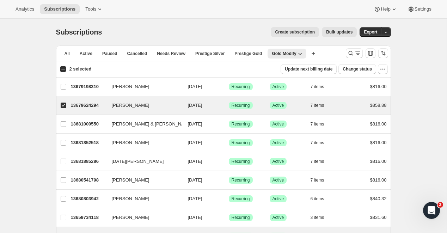
scroll to position [0, 0]
click at [342, 34] on span "Bulk updates" at bounding box center [339, 32] width 26 height 6
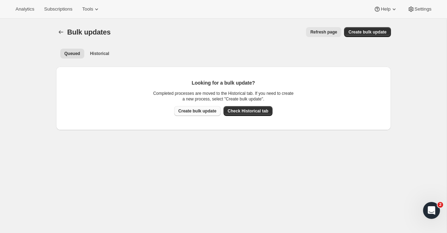
click at [202, 112] on span "Create bulk update" at bounding box center [197, 111] width 38 height 6
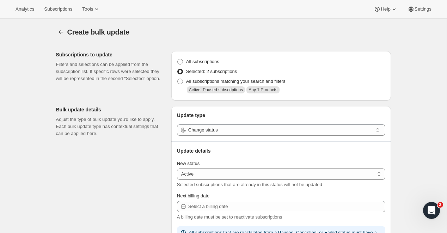
select select "11"
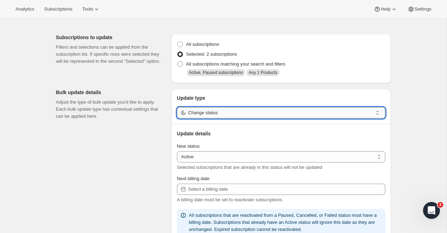
click at [206, 115] on input "Change status" at bounding box center [280, 112] width 184 height 11
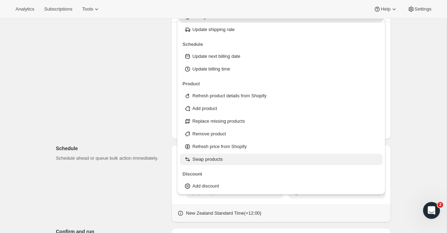
scroll to position [23, 0]
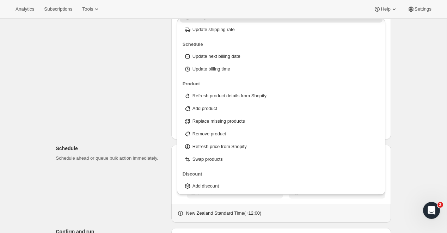
click at [128, 125] on div "Subscriptions to update Filters and selections can be applied from the subscrip…" at bounding box center [220, 149] width 340 height 446
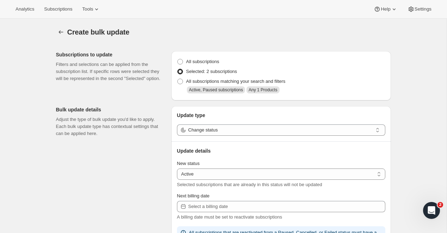
scroll to position [0, 0]
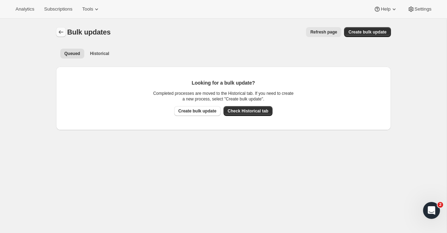
click at [59, 30] on icon "Bulk updates" at bounding box center [60, 32] width 7 height 7
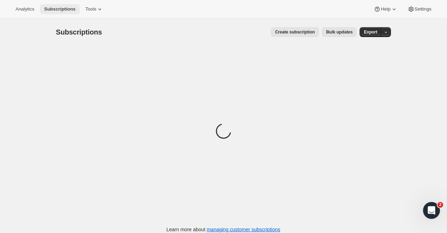
click at [59, 11] on span "Subscriptions" at bounding box center [59, 9] width 31 height 6
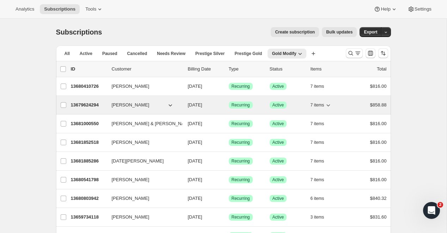
click at [80, 105] on p "13679624294" at bounding box center [88, 104] width 35 height 7
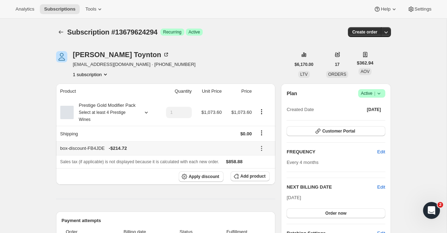
click at [262, 151] on icon at bounding box center [261, 150] width 1 height 1
click at [261, 166] on button "Edit" at bounding box center [263, 170] width 21 height 11
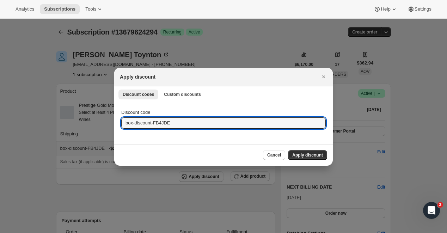
drag, startPoint x: 179, startPoint y: 121, endPoint x: 95, endPoint y: 119, distance: 83.2
paste input "VRCY8F"
type input "box-discount-VRCY8F"
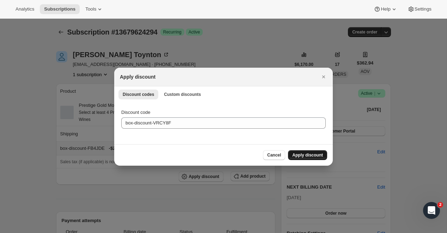
click at [308, 155] on span "Apply discount" at bounding box center [307, 155] width 31 height 6
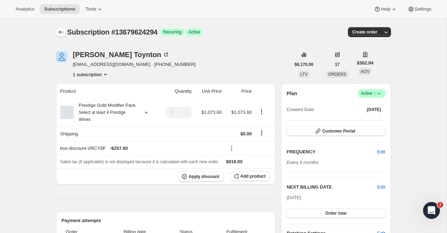
click at [61, 31] on icon "Subscriptions" at bounding box center [60, 32] width 7 height 7
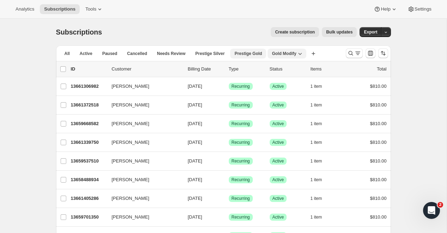
click at [255, 53] on span "Prestige Gold" at bounding box center [247, 54] width 27 height 6
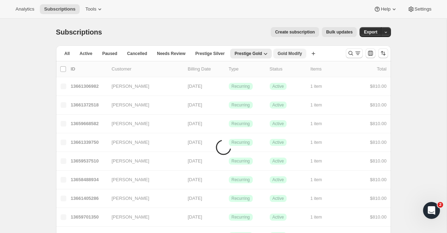
click at [292, 54] on span "Gold Modify" at bounding box center [289, 54] width 24 height 6
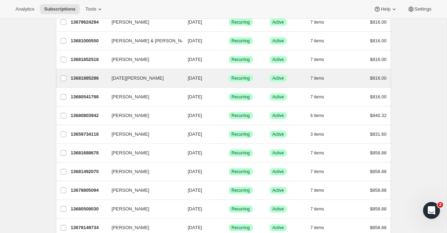
scroll to position [89, 0]
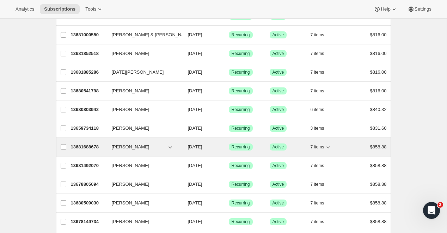
click at [75, 145] on p "13681688678" at bounding box center [88, 146] width 35 height 7
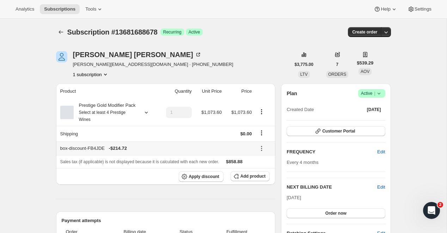
click at [261, 149] on icon at bounding box center [261, 148] width 1 height 1
click at [263, 170] on span "Edit" at bounding box center [259, 170] width 8 height 5
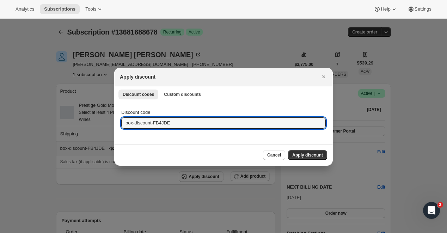
drag, startPoint x: 186, startPoint y: 122, endPoint x: 85, endPoint y: 122, distance: 100.8
paste input "VRCY8F"
type input "box-discount-VRCY8F"
click at [305, 150] on button "Apply discount" at bounding box center [307, 155] width 39 height 10
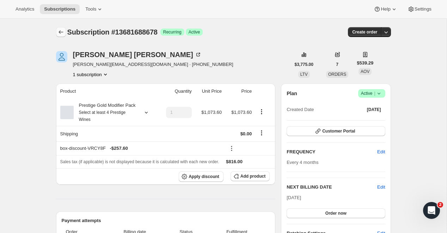
click at [63, 32] on icon "Subscriptions" at bounding box center [60, 32] width 7 height 7
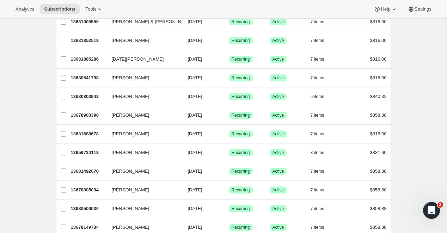
scroll to position [104, 0]
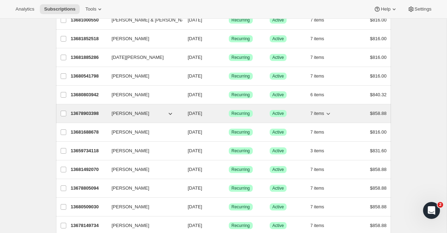
click at [85, 114] on p "13678903398" at bounding box center [88, 113] width 35 height 7
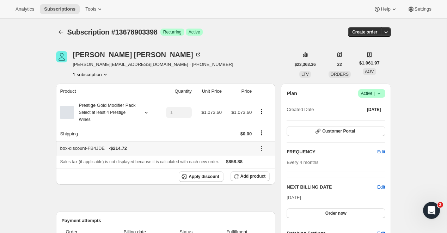
click at [261, 149] on icon at bounding box center [261, 148] width 1 height 1
click at [263, 167] on span "Edit" at bounding box center [263, 170] width 17 height 7
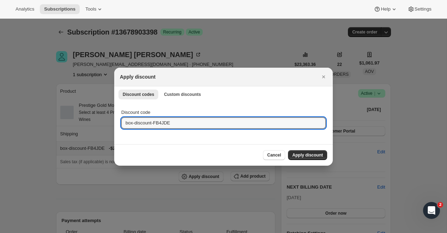
drag, startPoint x: 190, startPoint y: 122, endPoint x: 71, endPoint y: 120, distance: 118.7
paste input "VRCY8F"
type input "box-discount-VRCY8F"
click at [293, 155] on span "Apply discount" at bounding box center [307, 155] width 31 height 6
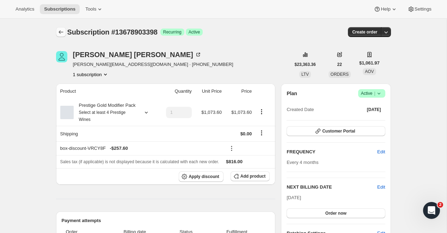
click at [61, 31] on icon "Subscriptions" at bounding box center [60, 32] width 7 height 7
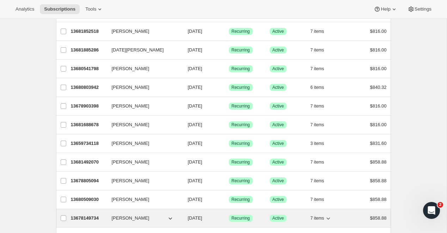
scroll to position [112, 0]
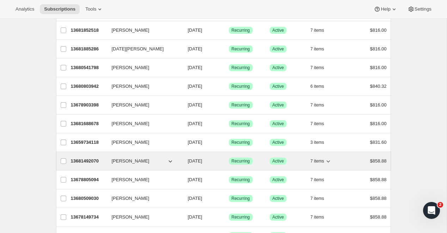
click at [83, 163] on p "13681492070" at bounding box center [88, 160] width 35 height 7
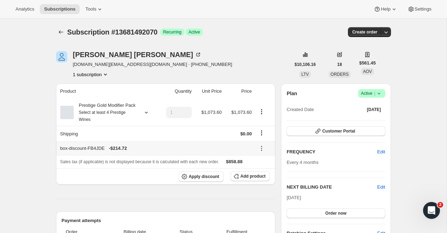
click at [262, 149] on icon at bounding box center [261, 148] width 1 height 1
click at [259, 168] on span "Edit" at bounding box center [259, 170] width 8 height 5
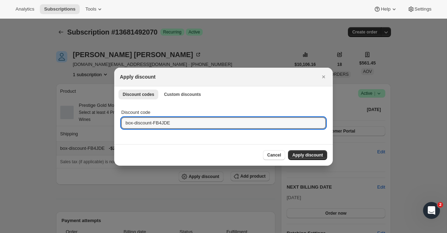
drag, startPoint x: 178, startPoint y: 120, endPoint x: 92, endPoint y: 118, distance: 85.6
paste input "VRCY8F"
type input "box-discount-VRCY8F"
click at [315, 152] on button "Apply discount" at bounding box center [307, 155] width 39 height 10
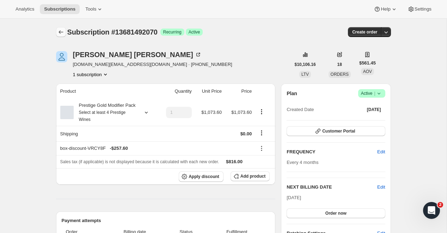
click at [59, 33] on icon "Subscriptions" at bounding box center [60, 32] width 7 height 7
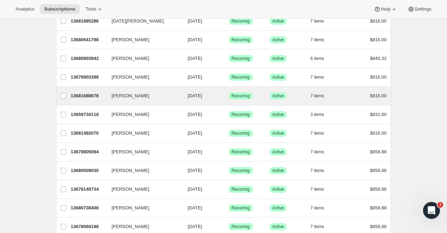
scroll to position [149, 0]
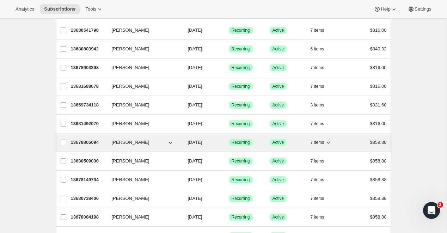
click at [79, 142] on p "13678805094" at bounding box center [88, 142] width 35 height 7
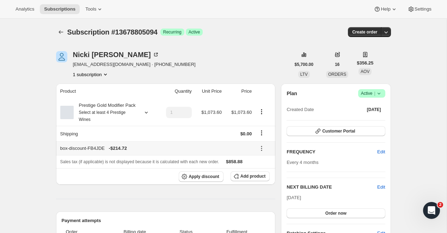
click at [262, 152] on icon at bounding box center [261, 148] width 7 height 7
click at [257, 171] on span "Edit" at bounding box center [259, 170] width 8 height 5
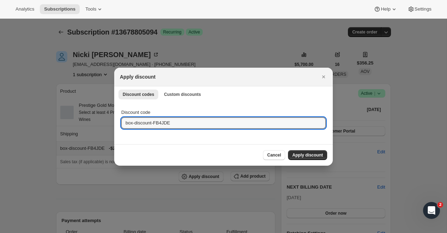
drag, startPoint x: 181, startPoint y: 123, endPoint x: 96, endPoint y: 123, distance: 85.3
paste input "VRCY8F"
type input "box-discount-VRCY8F"
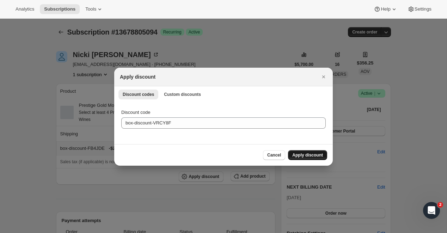
click at [316, 155] on span "Apply discount" at bounding box center [307, 155] width 31 height 6
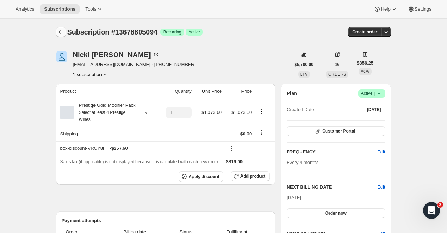
click at [63, 32] on icon "Subscriptions" at bounding box center [60, 32] width 7 height 7
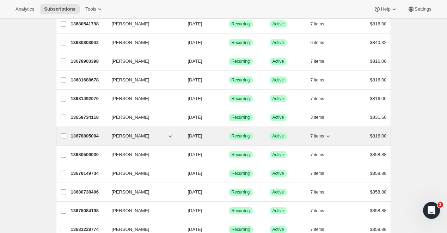
scroll to position [156, 0]
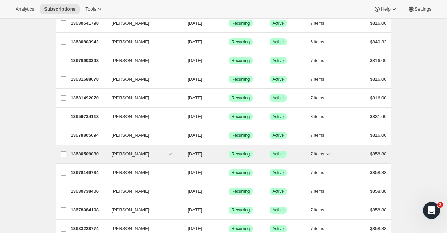
click at [84, 153] on p "13680509030" at bounding box center [88, 153] width 35 height 7
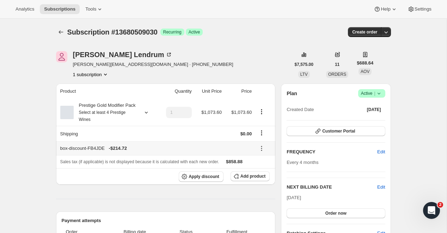
click at [262, 152] on icon at bounding box center [261, 148] width 7 height 7
click at [259, 168] on span "Edit" at bounding box center [259, 170] width 8 height 5
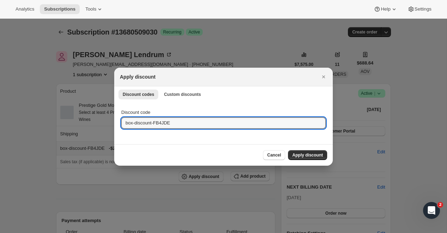
drag, startPoint x: 181, startPoint y: 124, endPoint x: 76, endPoint y: 123, distance: 105.3
paste input "VRCY8F"
type input "box-discount-VRCY8F"
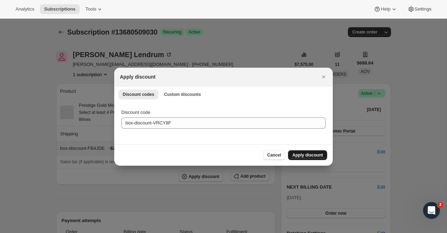
click at [296, 155] on span "Apply discount" at bounding box center [307, 155] width 31 height 6
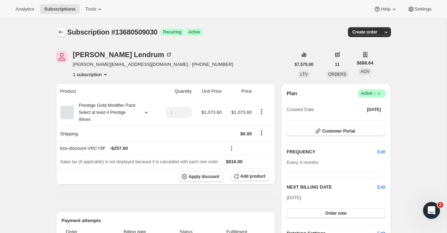
click at [60, 33] on icon "Subscriptions" at bounding box center [60, 32] width 7 height 7
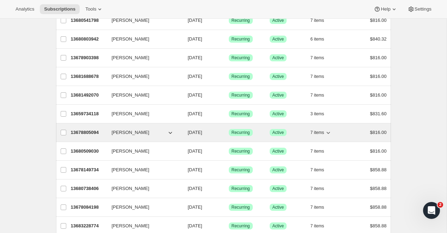
scroll to position [164, 0]
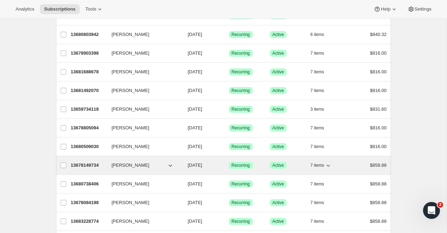
click at [77, 162] on p "13678149734" at bounding box center [88, 165] width 35 height 7
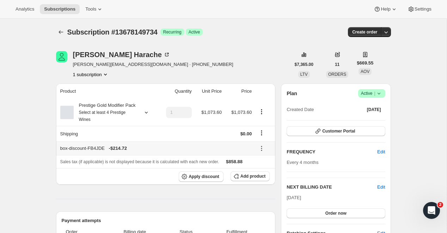
click at [258, 152] on icon at bounding box center [261, 148] width 7 height 7
click at [259, 168] on span "Edit" at bounding box center [259, 170] width 8 height 5
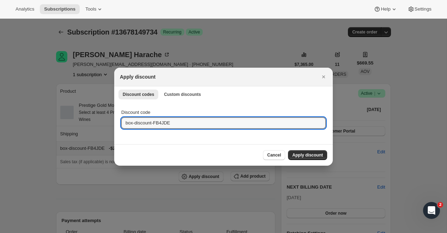
drag, startPoint x: 185, startPoint y: 122, endPoint x: 83, endPoint y: 121, distance: 102.5
paste input "VRCY8F"
type input "box-discount-VRCY8F"
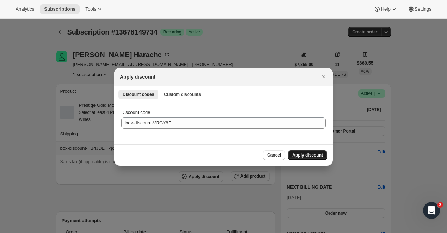
click at [299, 157] on span "Apply discount" at bounding box center [307, 155] width 31 height 6
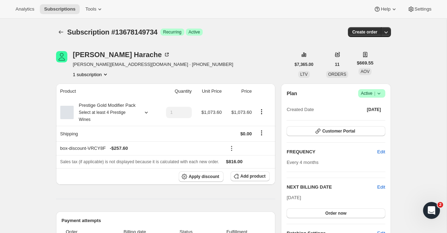
click at [61, 32] on icon "Subscriptions" at bounding box center [60, 32] width 7 height 7
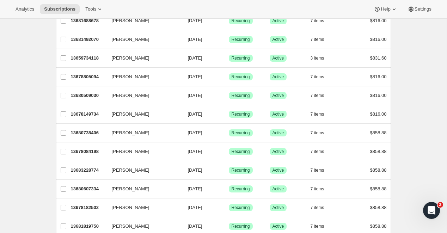
scroll to position [233, 0]
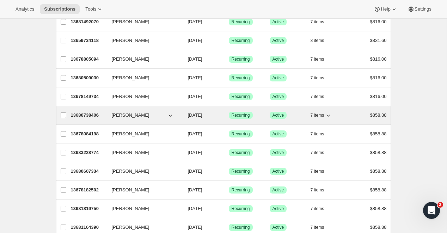
click at [81, 117] on p "13680738406" at bounding box center [88, 115] width 35 height 7
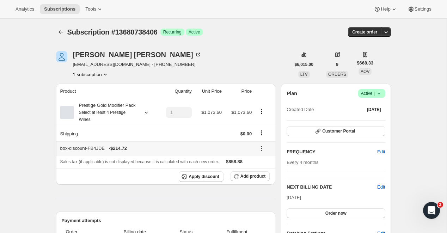
click at [261, 152] on icon at bounding box center [261, 148] width 7 height 7
click at [263, 167] on span "Edit" at bounding box center [263, 170] width 17 height 7
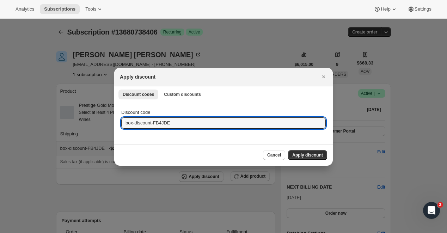
drag, startPoint x: 185, startPoint y: 124, endPoint x: 89, endPoint y: 124, distance: 95.1
paste input "VRCY8F"
type input "box-discount-VRCY8F"
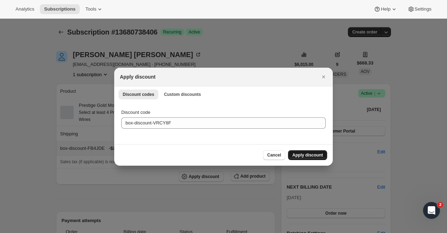
click at [311, 155] on span "Apply discount" at bounding box center [307, 155] width 31 height 6
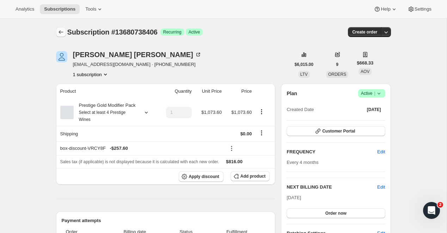
click at [60, 33] on icon "Subscriptions" at bounding box center [60, 32] width 5 height 4
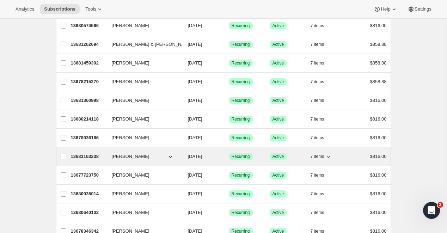
scroll to position [620, 0]
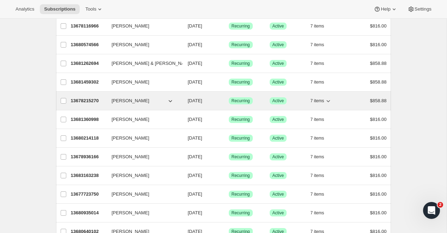
click at [83, 101] on p "13678215270" at bounding box center [88, 100] width 35 height 7
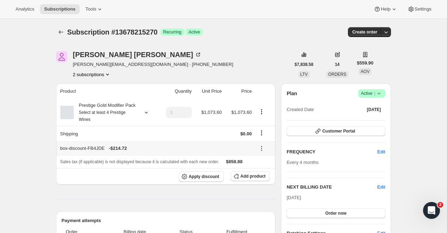
click at [262, 152] on icon at bounding box center [261, 148] width 7 height 7
click at [262, 169] on span "Edit" at bounding box center [259, 170] width 8 height 5
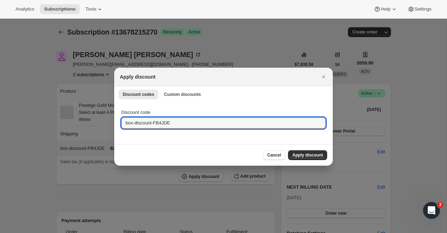
drag, startPoint x: 191, startPoint y: 123, endPoint x: 79, endPoint y: 122, distance: 112.7
paste input "VRCY8F"
type input "box-discount-VRCY8F"
click at [314, 156] on span "Apply discount" at bounding box center [307, 155] width 31 height 6
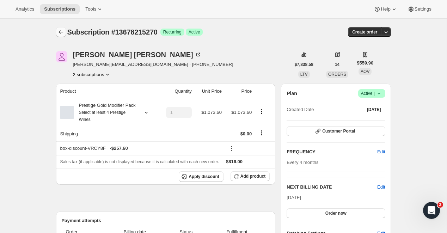
click at [63, 31] on icon "Subscriptions" at bounding box center [60, 32] width 7 height 7
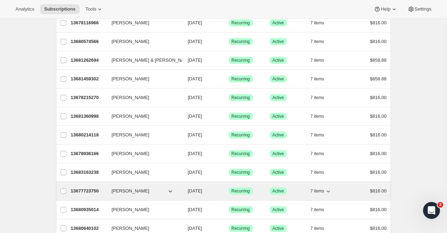
scroll to position [619, 0]
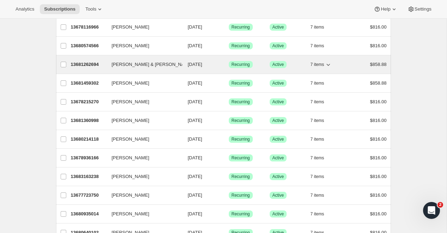
click at [83, 66] on p "13681262694" at bounding box center [88, 64] width 35 height 7
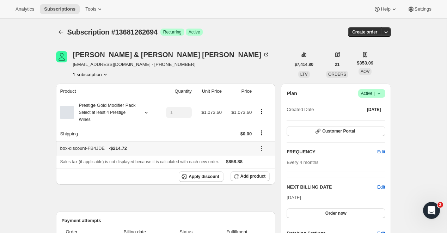
click at [262, 149] on icon at bounding box center [261, 148] width 1 height 1
click at [255, 167] on span "Edit" at bounding box center [263, 170] width 17 height 7
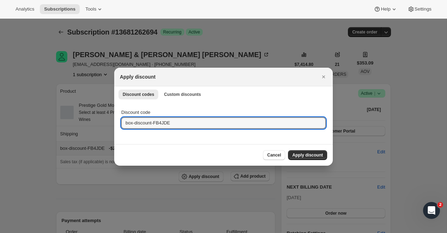
drag, startPoint x: 180, startPoint y: 126, endPoint x: 57, endPoint y: 122, distance: 123.0
paste input "VRCY8F"
type input "box-discount-VRCY8F"
click at [304, 154] on span "Apply discount" at bounding box center [307, 155] width 31 height 6
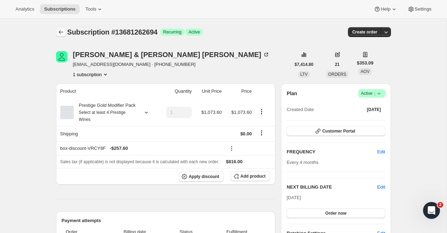
click at [58, 32] on icon "Subscriptions" at bounding box center [60, 32] width 7 height 7
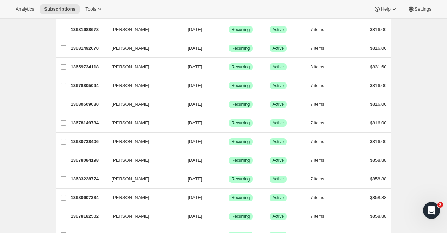
scroll to position [212, 0]
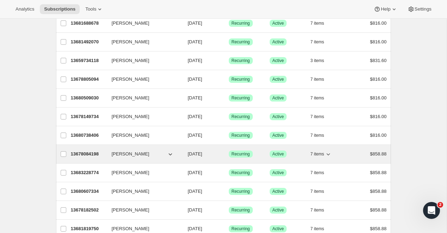
click at [91, 152] on p "13678084198" at bounding box center [88, 153] width 35 height 7
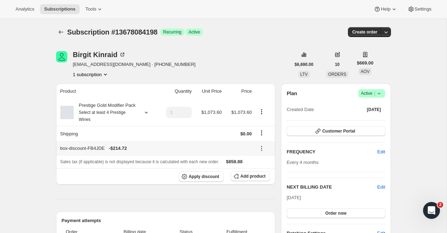
click at [262, 152] on icon at bounding box center [261, 148] width 7 height 7
click at [262, 165] on button "Edit" at bounding box center [263, 170] width 21 height 11
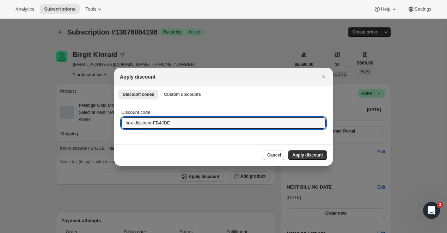
drag, startPoint x: 196, startPoint y: 124, endPoint x: 41, endPoint y: 129, distance: 155.8
paste input "box-discount-VRCY8F"
drag, startPoint x: 244, startPoint y: 126, endPoint x: 91, endPoint y: 118, distance: 153.8
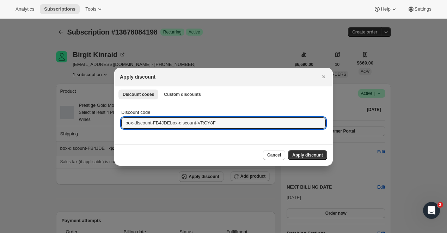
paste input ":rjb4:"
type input "box-discount-VRCY8F"
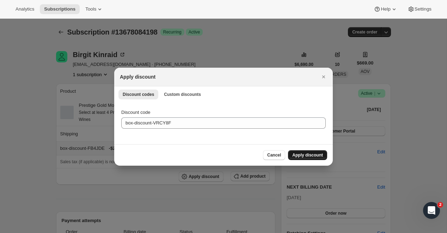
click at [296, 152] on button "Apply discount" at bounding box center [307, 155] width 39 height 10
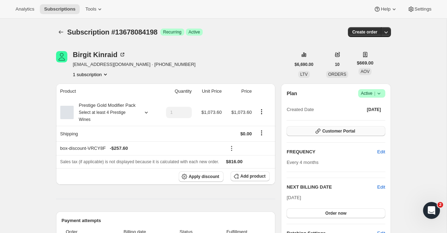
click at [315, 130] on icon "button" at bounding box center [317, 131] width 7 height 7
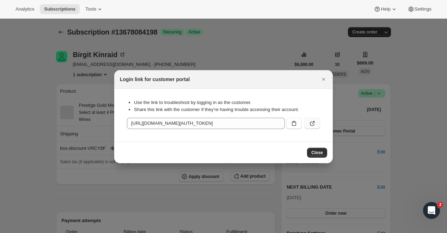
click at [315, 124] on icon ":rjdj:" at bounding box center [312, 123] width 7 height 7
click at [318, 153] on span "Close" at bounding box center [317, 153] width 12 height 6
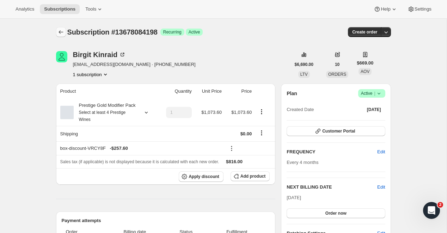
click at [60, 30] on icon "Subscriptions" at bounding box center [60, 32] width 7 height 7
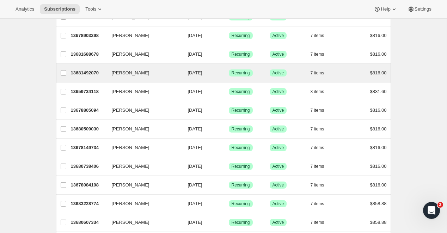
scroll to position [222, 0]
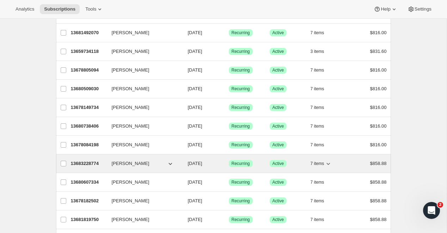
click at [82, 165] on p "13683228774" at bounding box center [88, 163] width 35 height 7
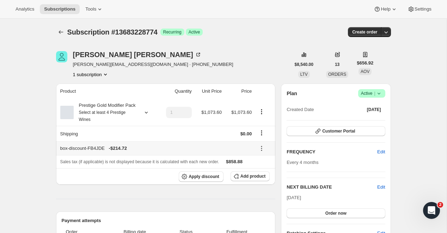
click at [261, 152] on icon at bounding box center [261, 148] width 7 height 7
click at [258, 171] on span "Edit" at bounding box center [259, 170] width 8 height 5
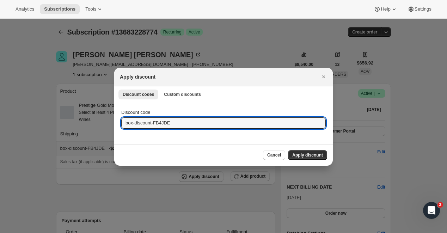
drag, startPoint x: 186, startPoint y: 119, endPoint x: 80, endPoint y: 121, distance: 106.1
paste input "VRCY8F"
type input "box-discount-VRCY8F"
click at [316, 157] on span "Apply discount" at bounding box center [307, 155] width 31 height 6
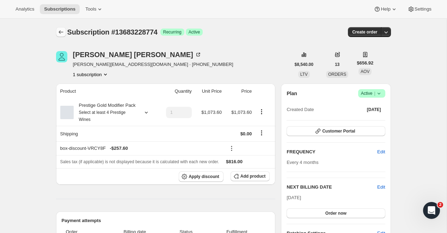
click at [62, 34] on icon "Subscriptions" at bounding box center [60, 32] width 7 height 7
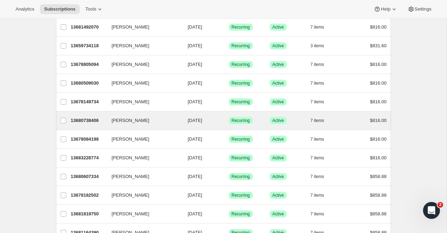
scroll to position [239, 0]
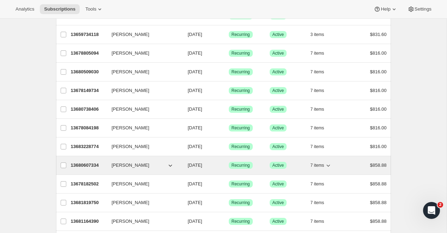
click at [79, 161] on div "13680607334 [PERSON_NAME] [DATE] Success Recurring Success Active 7 items $858.…" at bounding box center [229, 165] width 316 height 10
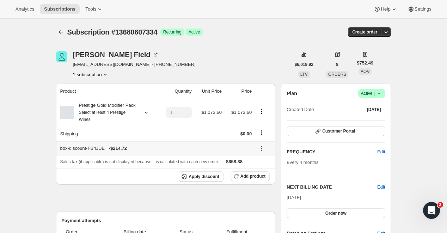
click at [261, 152] on icon at bounding box center [261, 148] width 7 height 7
click at [264, 169] on span "Edit" at bounding box center [263, 170] width 17 height 7
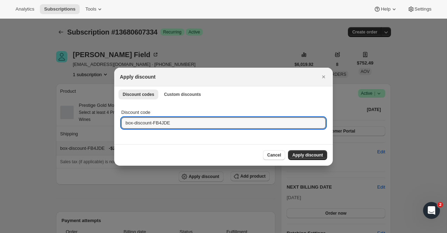
drag, startPoint x: 197, startPoint y: 121, endPoint x: 71, endPoint y: 122, distance: 126.5
paste input "VRCY8F"
type input "box-discount-VRCY8F"
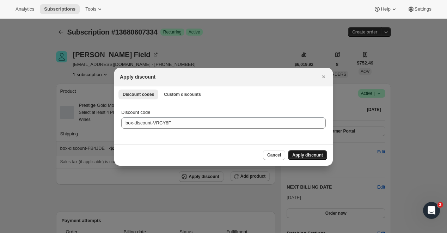
click at [316, 152] on button "Apply discount" at bounding box center [307, 155] width 39 height 10
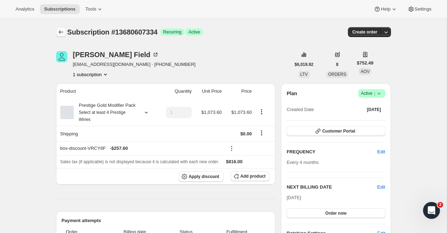
click at [56, 35] on button "Subscriptions" at bounding box center [61, 32] width 10 height 10
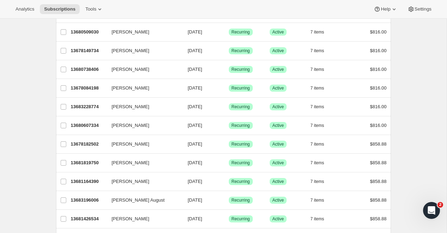
scroll to position [288, 0]
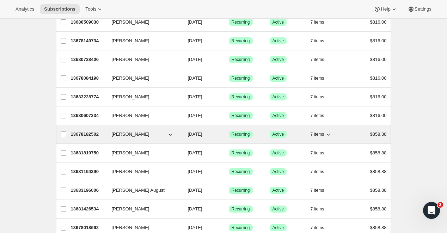
click at [93, 135] on p "13678182502" at bounding box center [88, 134] width 35 height 7
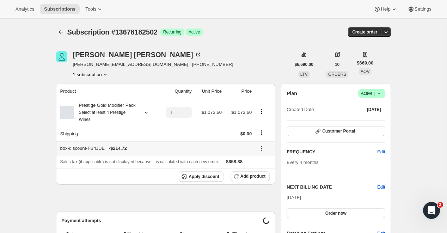
click at [261, 149] on icon at bounding box center [261, 148] width 1 height 1
click at [258, 170] on span "Edit" at bounding box center [259, 170] width 8 height 5
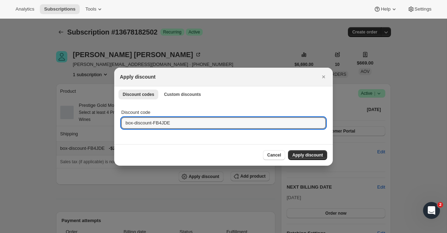
drag, startPoint x: 187, startPoint y: 120, endPoint x: 105, endPoint y: 120, distance: 82.4
paste input "VRCY8F"
type input "box-discount-VRCY8F"
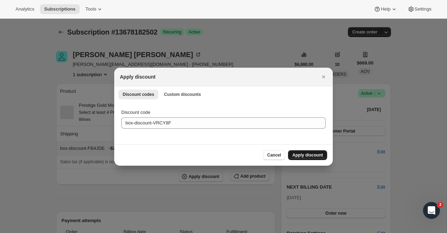
click at [302, 154] on span "Apply discount" at bounding box center [307, 155] width 31 height 6
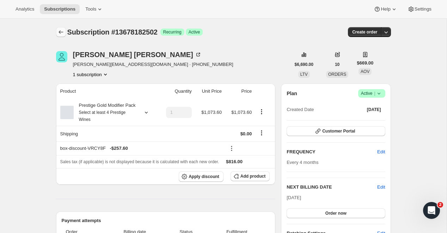
click at [60, 30] on icon "Subscriptions" at bounding box center [60, 32] width 7 height 7
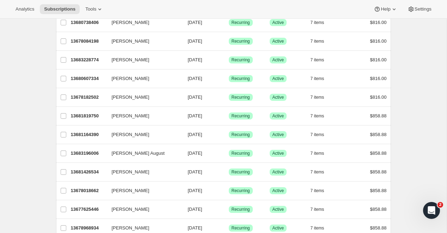
scroll to position [324, 0]
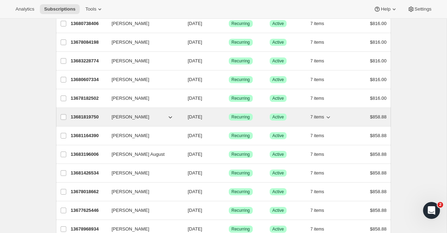
click at [88, 116] on p "13681819750" at bounding box center [88, 116] width 35 height 7
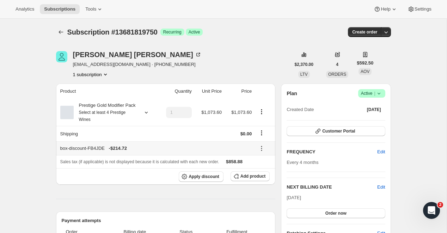
click at [261, 152] on icon at bounding box center [261, 148] width 7 height 7
click at [265, 166] on button "Edit" at bounding box center [263, 170] width 21 height 11
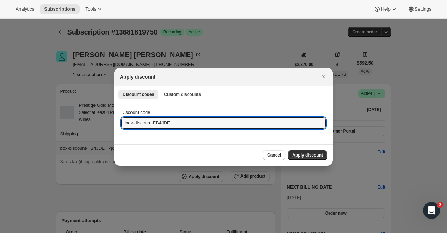
drag, startPoint x: 178, startPoint y: 123, endPoint x: 69, endPoint y: 123, distance: 108.5
paste input "VRCY8F"
type input "box-discount-VRCY8F"
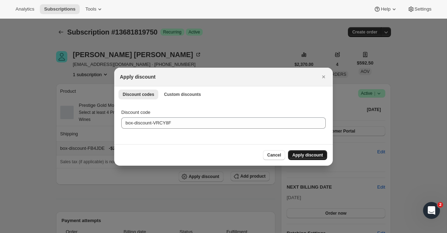
click at [319, 151] on button "Apply discount" at bounding box center [307, 155] width 39 height 10
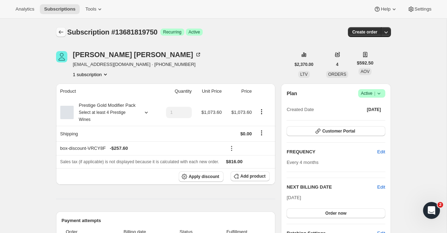
click at [64, 31] on icon "Subscriptions" at bounding box center [60, 32] width 7 height 7
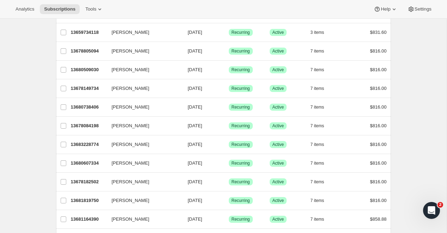
scroll to position [287, 0]
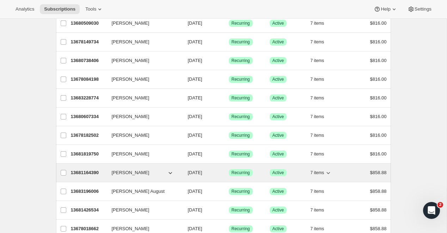
click at [78, 173] on p "13681164390" at bounding box center [88, 172] width 35 height 7
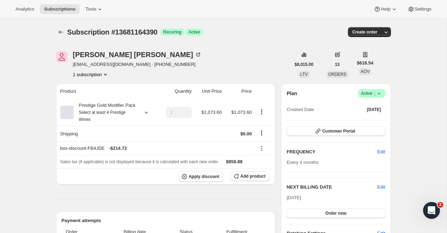
click at [262, 136] on icon "Shipping actions" at bounding box center [261, 132] width 7 height 7
click at [197, 137] on td at bounding box center [209, 134] width 30 height 16
click at [262, 149] on icon at bounding box center [261, 148] width 1 height 1
click at [261, 166] on button "Edit" at bounding box center [263, 170] width 21 height 11
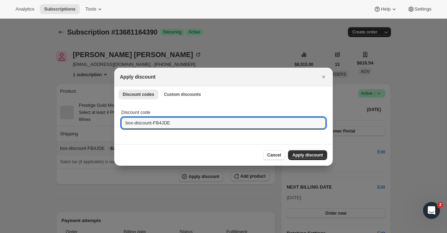
drag, startPoint x: 178, startPoint y: 125, endPoint x: 57, endPoint y: 117, distance: 121.8
paste input "VRCY8F"
type input "box-discount-VRCY8F"
click at [303, 154] on span "Apply discount" at bounding box center [307, 155] width 31 height 6
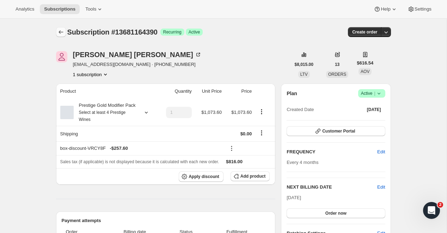
click at [61, 31] on icon "Subscriptions" at bounding box center [60, 32] width 7 height 7
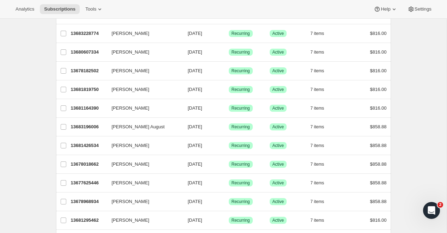
scroll to position [367, 0]
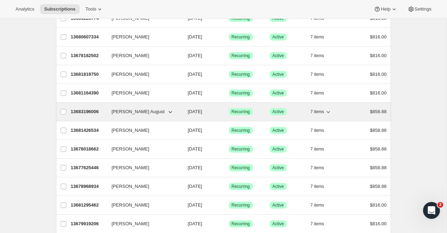
click at [92, 111] on p "13683196006" at bounding box center [88, 111] width 35 height 7
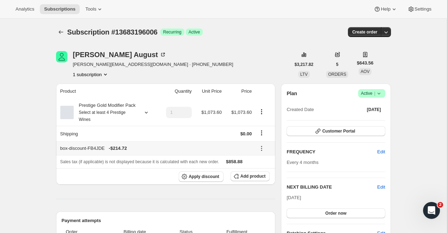
click at [260, 152] on icon at bounding box center [261, 148] width 7 height 7
click at [262, 167] on span "Edit" at bounding box center [263, 170] width 17 height 7
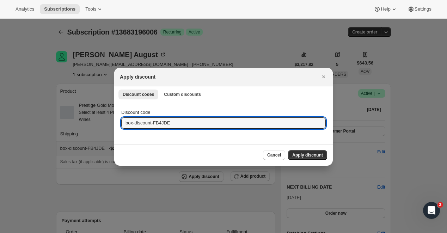
drag, startPoint x: 186, startPoint y: 125, endPoint x: 72, endPoint y: 121, distance: 114.6
paste input "VRCY8F"
type input "box-discount-VRCY8F"
click at [310, 155] on span "Apply discount" at bounding box center [307, 155] width 31 height 6
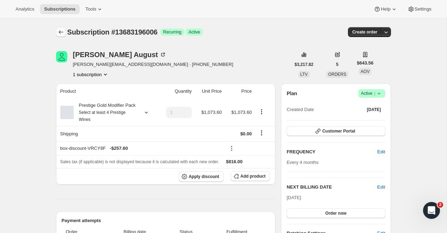
click at [62, 31] on icon "Subscriptions" at bounding box center [60, 32] width 7 height 7
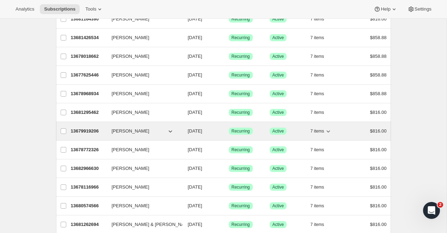
scroll to position [449, 0]
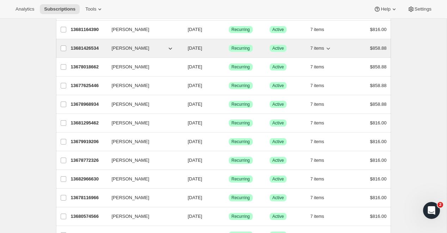
click at [93, 45] on p "13681426534" at bounding box center [88, 48] width 35 height 7
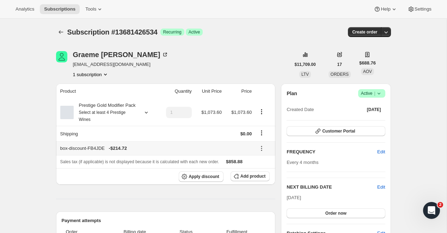
click at [262, 152] on icon at bounding box center [261, 148] width 7 height 7
click at [262, 168] on span "Edit" at bounding box center [259, 170] width 8 height 5
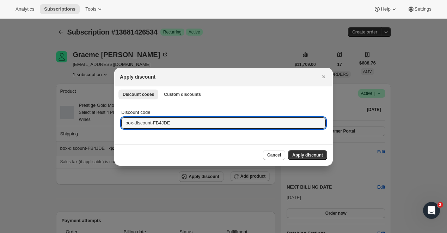
drag, startPoint x: 188, startPoint y: 124, endPoint x: 81, endPoint y: 123, distance: 107.8
paste input "VRCY8F"
type input "box-discount-VRCY8F"
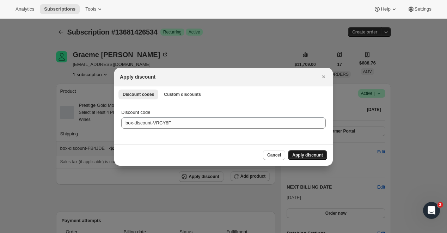
click at [292, 156] on button "Apply discount" at bounding box center [307, 155] width 39 height 10
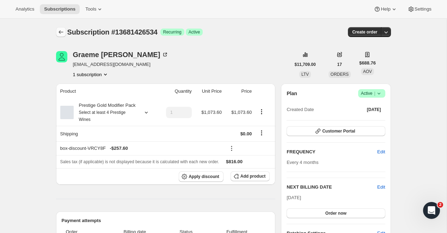
click at [64, 33] on icon "Subscriptions" at bounding box center [60, 32] width 7 height 7
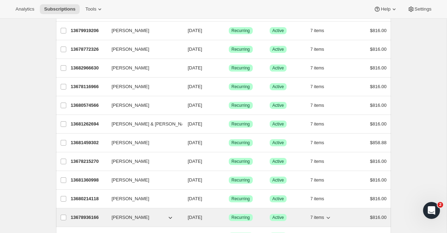
scroll to position [559, 0]
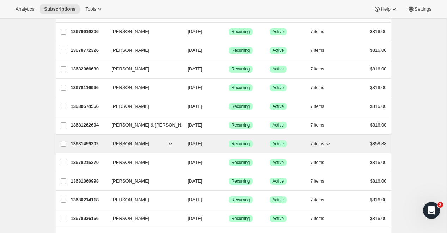
click at [93, 141] on p "13681459302" at bounding box center [88, 143] width 35 height 7
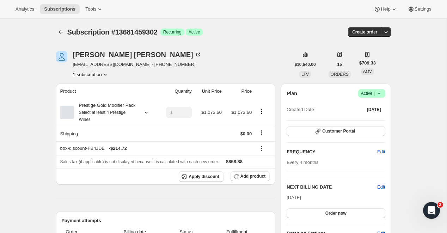
click at [261, 152] on icon at bounding box center [261, 148] width 7 height 7
click at [258, 170] on span "Edit" at bounding box center [259, 170] width 8 height 5
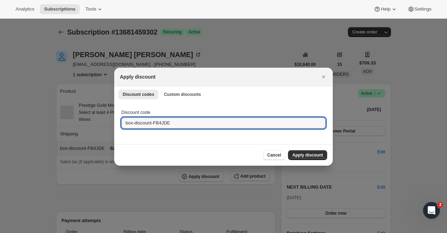
drag, startPoint x: 179, startPoint y: 124, endPoint x: 62, endPoint y: 121, distance: 116.6
paste input "VRCY8F"
type input "box-discount-VRCY8F"
click at [314, 155] on span "Apply discount" at bounding box center [307, 155] width 31 height 6
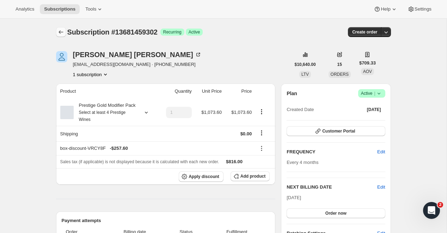
click at [64, 29] on icon "Subscriptions" at bounding box center [60, 32] width 7 height 7
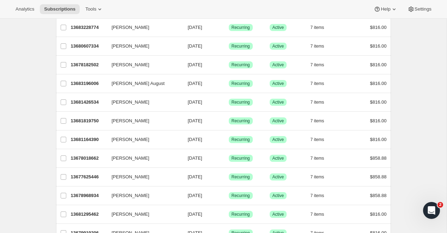
scroll to position [362, 0]
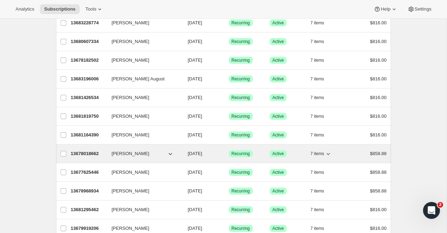
click at [83, 151] on p "13678018662" at bounding box center [88, 153] width 35 height 7
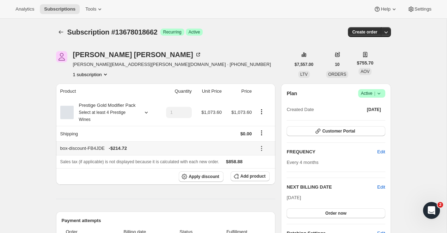
click at [261, 149] on icon at bounding box center [261, 148] width 1 height 1
click at [260, 168] on span "Edit" at bounding box center [259, 170] width 8 height 5
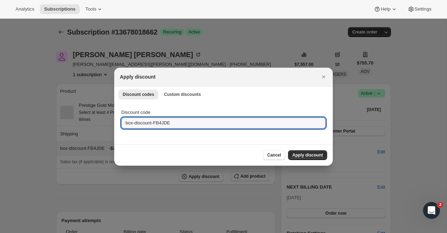
drag, startPoint x: 178, startPoint y: 123, endPoint x: 93, endPoint y: 119, distance: 85.3
paste input "VRCY8F"
type input "box-discount-VRCY8F"
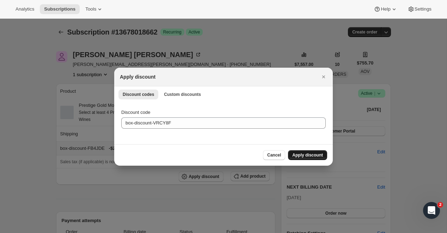
click at [315, 156] on span "Apply discount" at bounding box center [307, 155] width 31 height 6
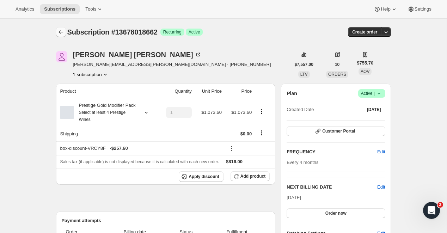
click at [63, 35] on icon "Subscriptions" at bounding box center [60, 32] width 7 height 7
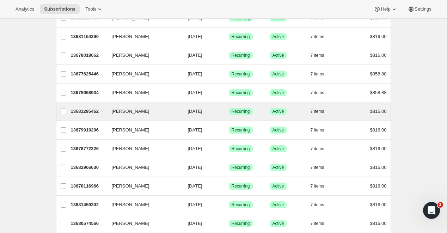
scroll to position [460, 0]
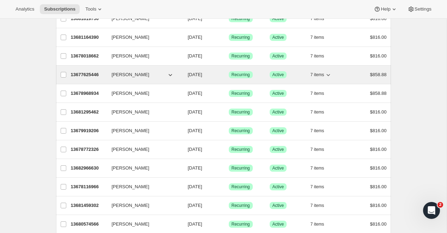
click at [87, 73] on p "13677625446" at bounding box center [88, 74] width 35 height 7
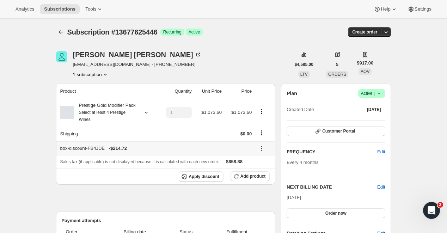
click at [260, 152] on icon at bounding box center [261, 148] width 7 height 7
click at [261, 168] on span "Edit" at bounding box center [259, 170] width 8 height 5
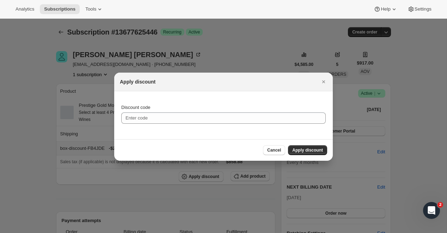
type input "box-discount-FB4JDE"
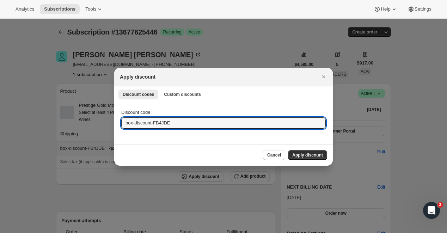
drag, startPoint x: 107, startPoint y: 123, endPoint x: 73, endPoint y: 119, distance: 34.3
paste input "box-discount-FB4JDE"
type input "box-discount-FB4JDE"
click at [307, 153] on span "Apply discount" at bounding box center [307, 155] width 31 height 6
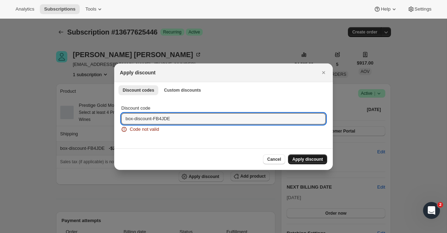
drag, startPoint x: 191, startPoint y: 121, endPoint x: 84, endPoint y: 114, distance: 106.6
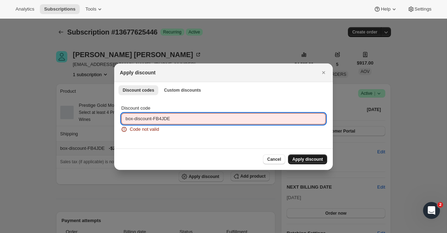
click at [317, 160] on span "Apply discount" at bounding box center [307, 159] width 31 height 6
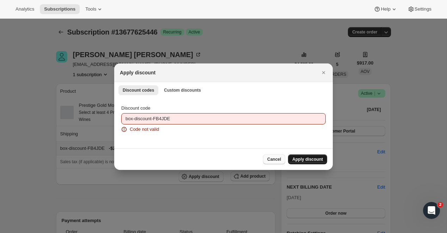
click at [270, 157] on span "Cancel" at bounding box center [274, 159] width 14 height 6
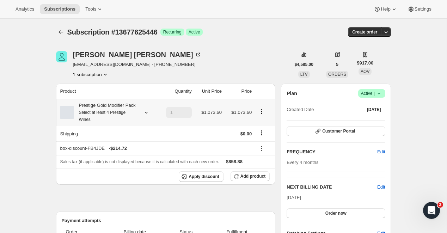
click at [262, 110] on icon "Product actions" at bounding box center [261, 109] width 1 height 1
click at [262, 128] on span "Edit box" at bounding box center [261, 129] width 17 height 5
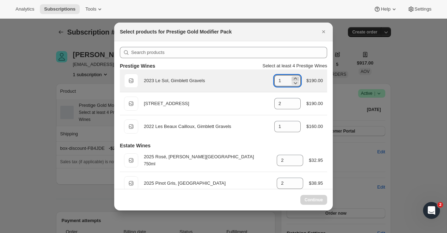
click at [292, 77] on icon ":rokp:" at bounding box center [295, 78] width 7 height 7
click at [293, 83] on icon ":rokp:" at bounding box center [295, 82] width 7 height 7
click at [294, 75] on icon ":rokp:" at bounding box center [295, 78] width 7 height 7
type input "1"
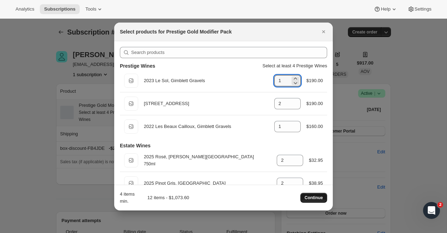
click at [309, 199] on span "Continue" at bounding box center [313, 198] width 18 height 6
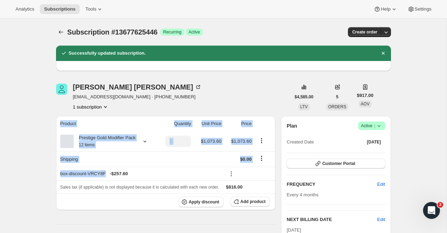
drag, startPoint x: 109, startPoint y: 181, endPoint x: 52, endPoint y: 181, distance: 57.1
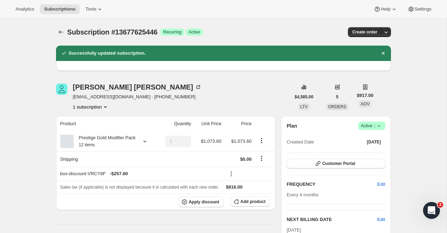
click at [60, 177] on div "box-discount-VRCY8F - $257.60" at bounding box center [140, 173] width 161 height 7
drag, startPoint x: 108, startPoint y: 182, endPoint x: 60, endPoint y: 182, distance: 47.9
click at [60, 177] on div "box-discount-VRCY8F - $257.60" at bounding box center [140, 173] width 161 height 7
copy div "box-discount-VRCY8F"
click at [60, 32] on icon "Subscriptions" at bounding box center [60, 32] width 7 height 7
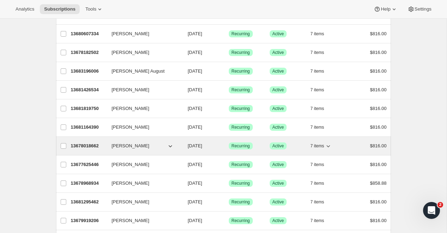
scroll to position [387, 0]
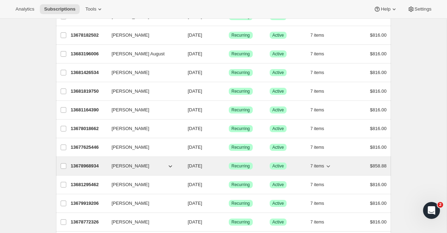
click at [87, 165] on p "13678968934" at bounding box center [88, 165] width 35 height 7
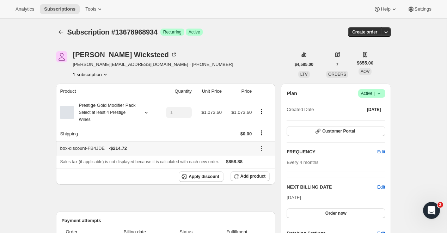
click at [260, 152] on icon at bounding box center [261, 148] width 7 height 7
click at [260, 171] on span "Edit" at bounding box center [259, 170] width 8 height 5
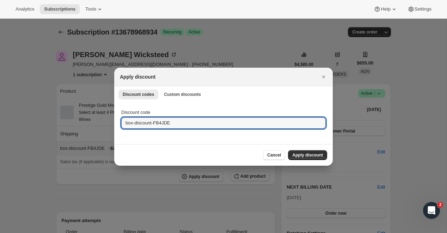
drag, startPoint x: 180, startPoint y: 124, endPoint x: 105, endPoint y: 121, distance: 74.7
paste input "VRCY8F"
type input "box-discount-VRCY8F"
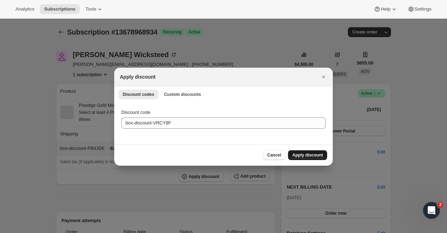
click at [308, 155] on span "Apply discount" at bounding box center [307, 155] width 31 height 6
